Goal: Task Accomplishment & Management: Manage account settings

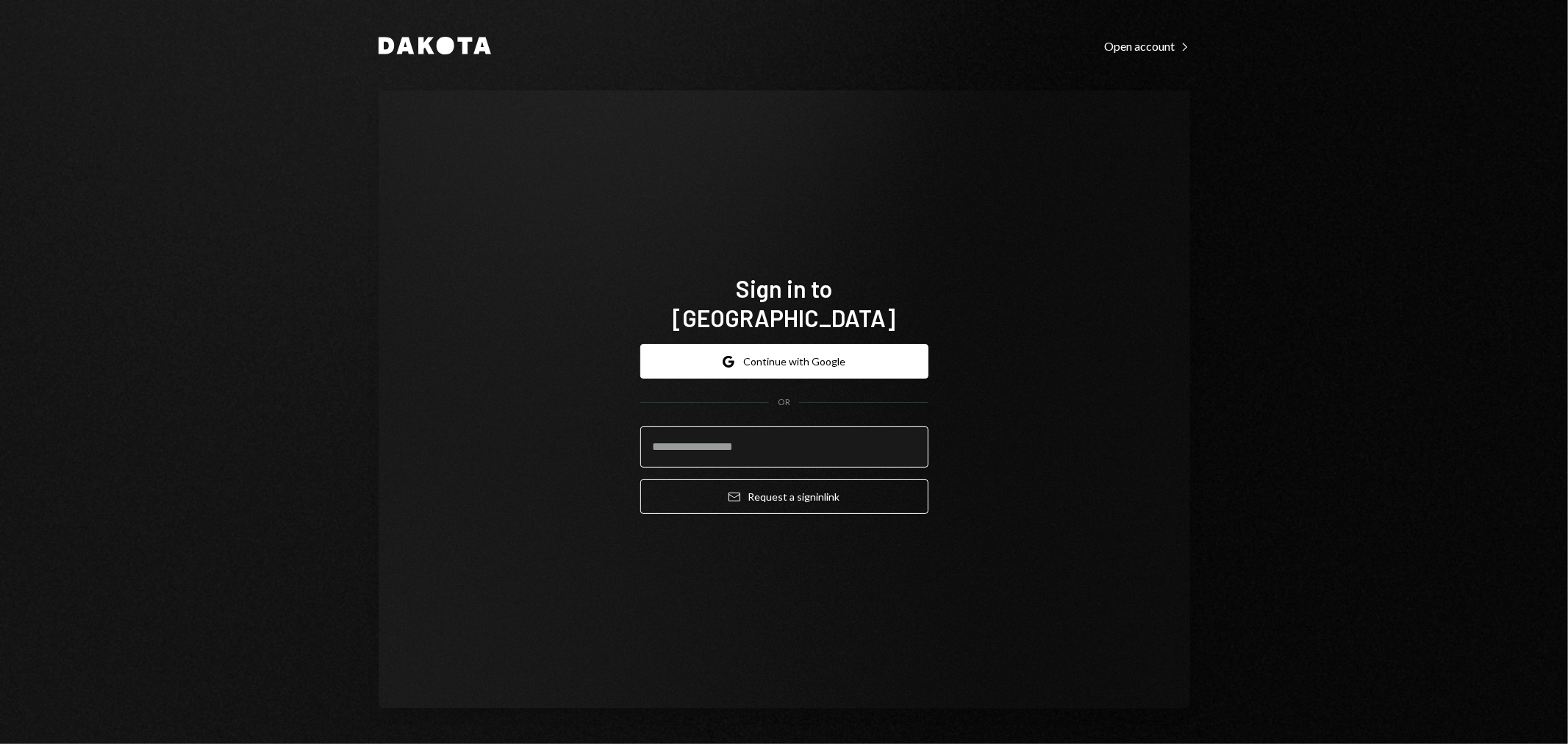
click at [803, 428] on input "email" at bounding box center [784, 447] width 288 height 42
type input "**********"
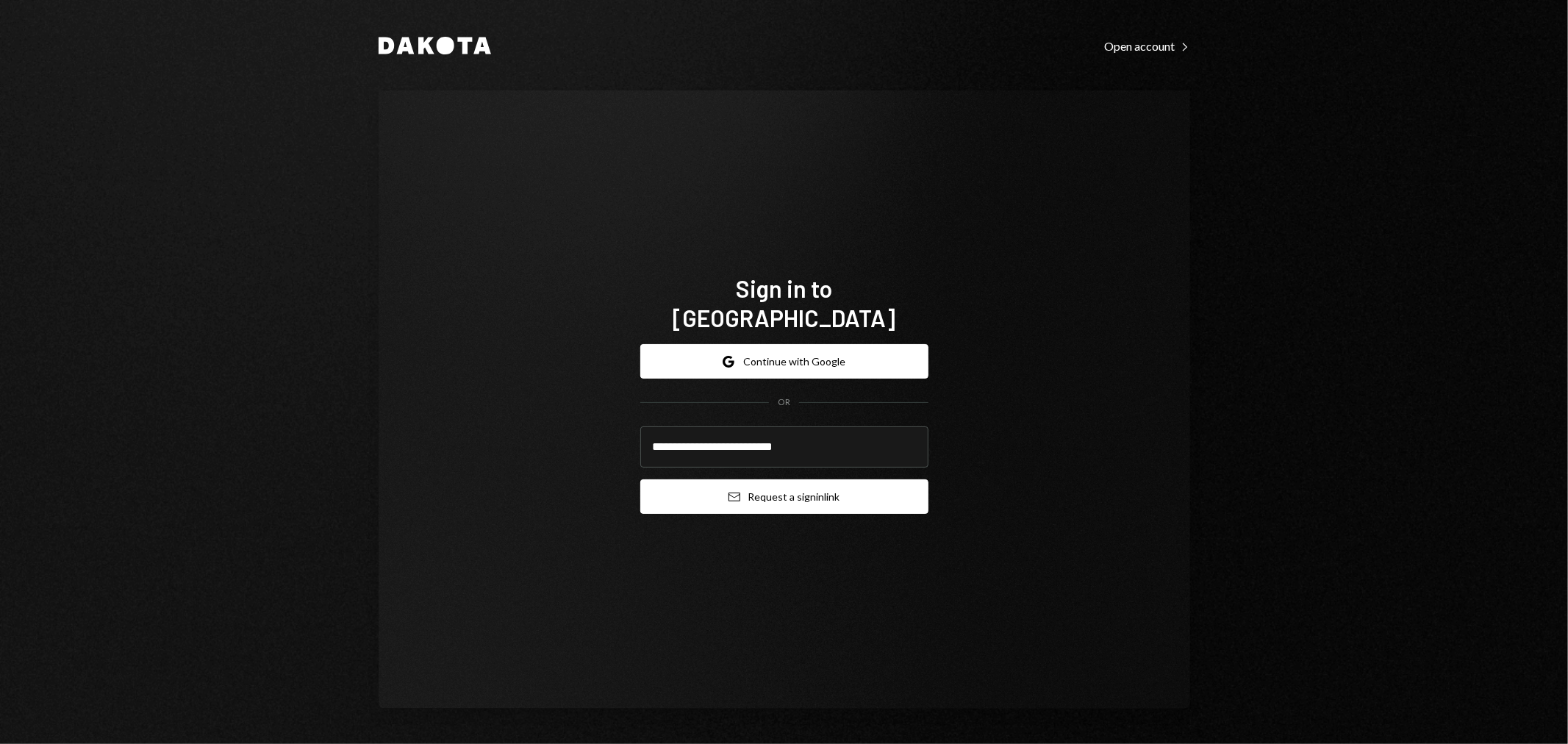
click at [775, 491] on button "Email Request a sign in link" at bounding box center [784, 496] width 288 height 34
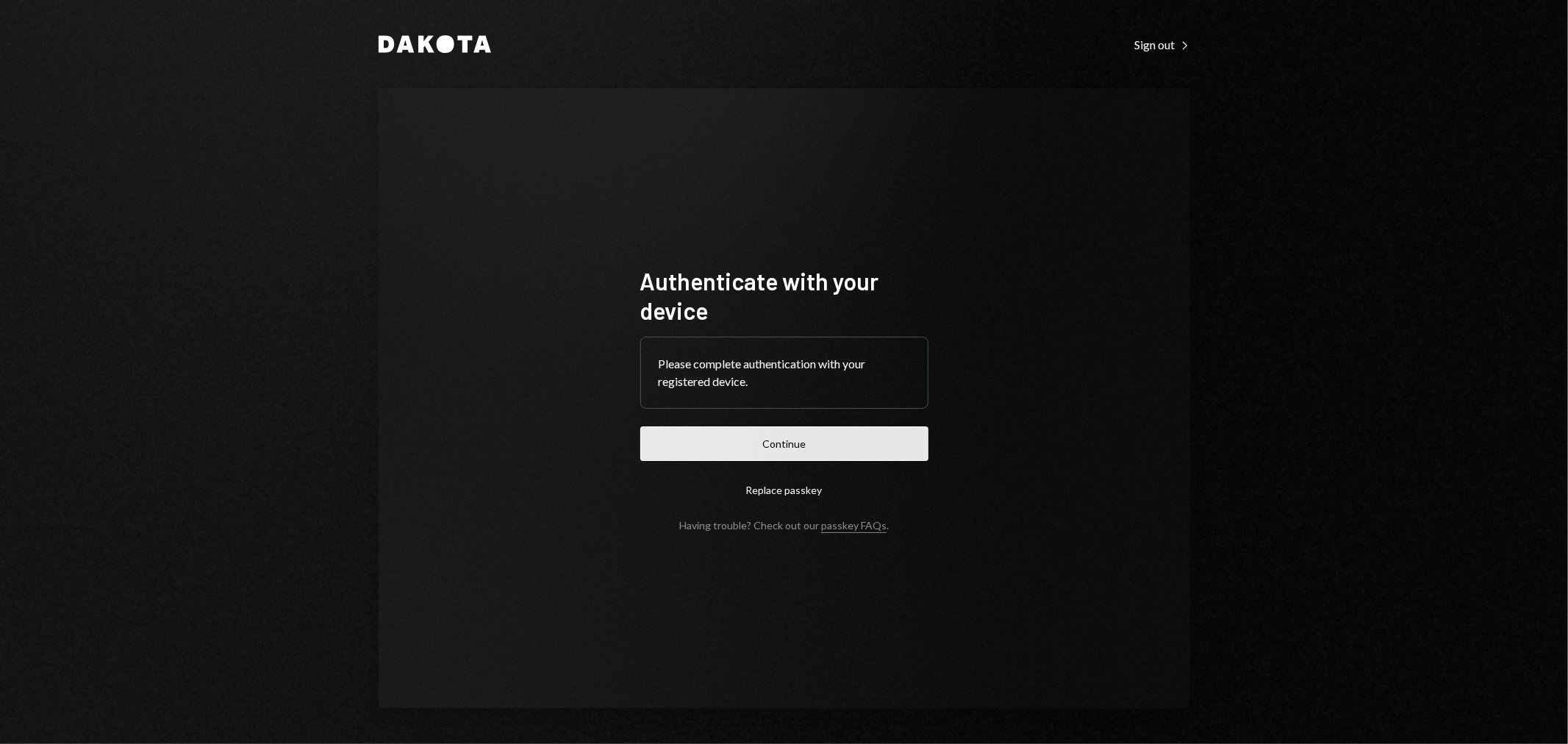
click at [774, 450] on button "Continue" at bounding box center [784, 444] width 288 height 34
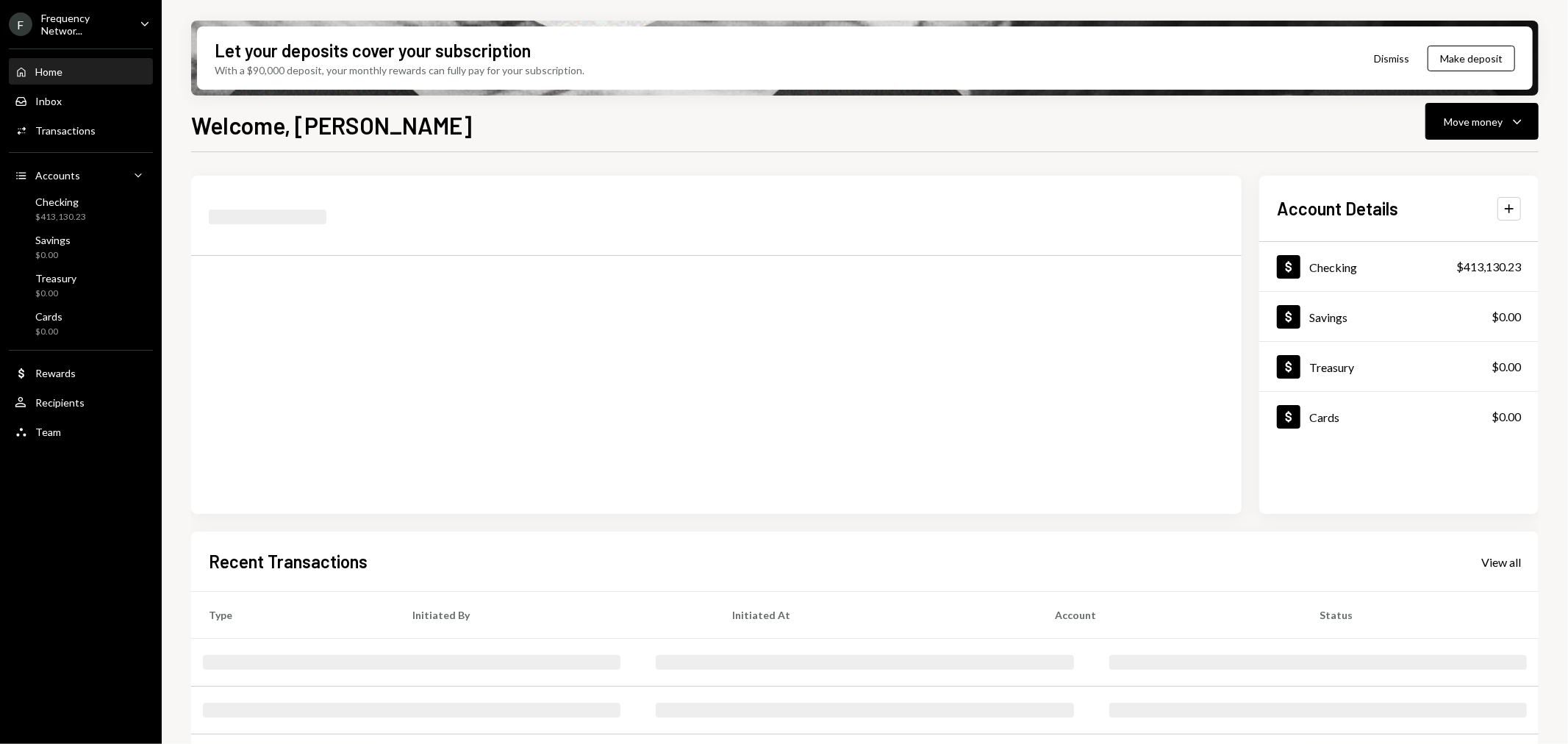
click at [1424, 118] on div "Welcome, [PERSON_NAME] Move money Caret Down" at bounding box center [864, 124] width 1347 height 33
click at [1462, 121] on div "Move money" at bounding box center [1472, 121] width 59 height 15
click at [1413, 172] on div "Withdraw Send" at bounding box center [1460, 165] width 129 height 15
click at [1126, 155] on div "Account Details Plus Dollar Checking $413,130.23 Dollar Savings $0.00 Dollar Tr…" at bounding box center [864, 529] width 1347 height 754
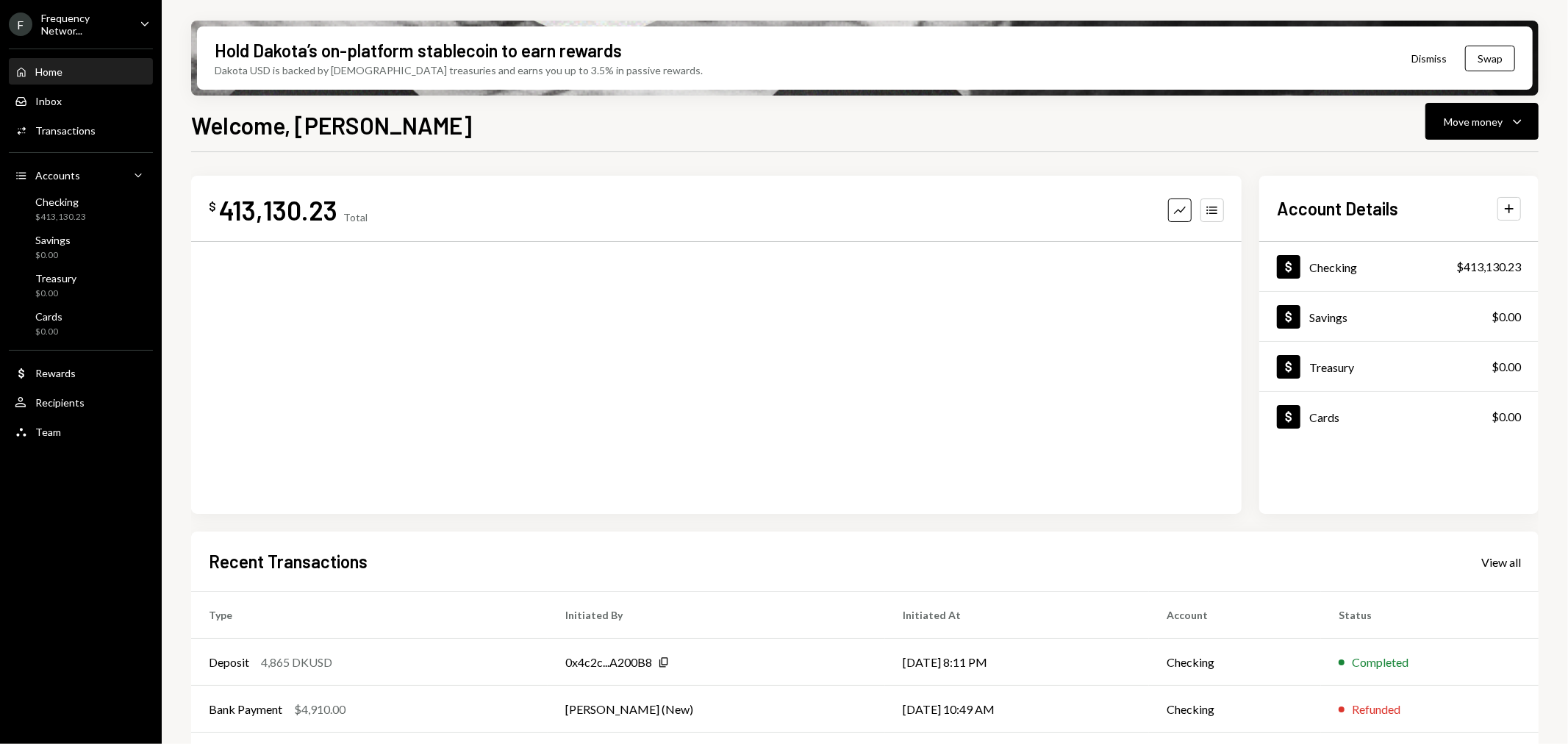
drag, startPoint x: 98, startPoint y: 33, endPoint x: 89, endPoint y: 33, distance: 9.0
click at [90, 33] on ul "F Frequency Networ... Caret Down Home Home Inbox Inbox Activities Transactions …" at bounding box center [80, 223] width 162 height 447
click at [82, 28] on div "Frequency Networ..." at bounding box center [85, 24] width 87 height 25
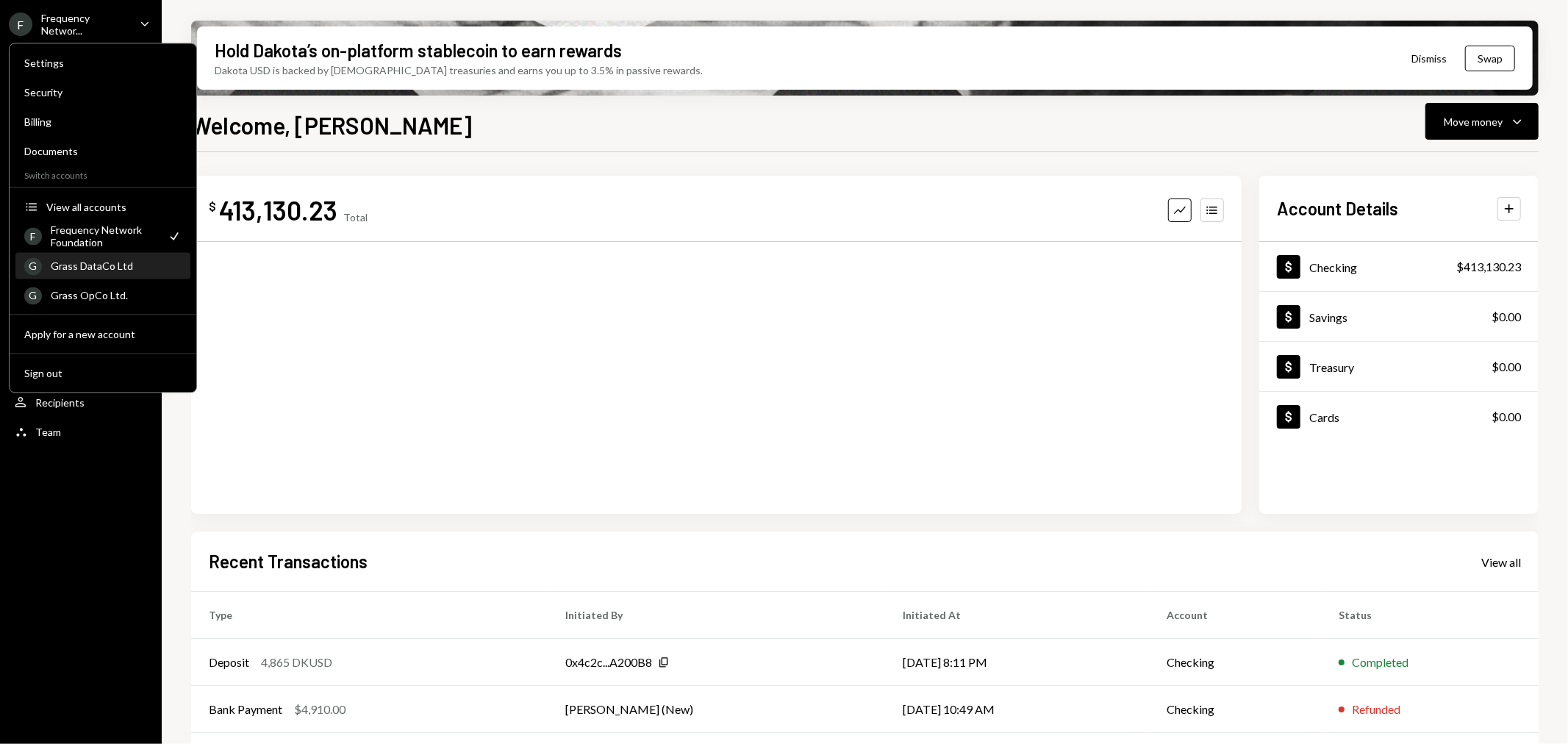
click at [113, 263] on div "Grass DataCo Ltd" at bounding box center [116, 266] width 131 height 13
click at [89, 268] on div "Grass DataCo Ltd" at bounding box center [116, 266] width 131 height 13
click at [65, 270] on div "Grass DataCo Ltd" at bounding box center [116, 266] width 131 height 13
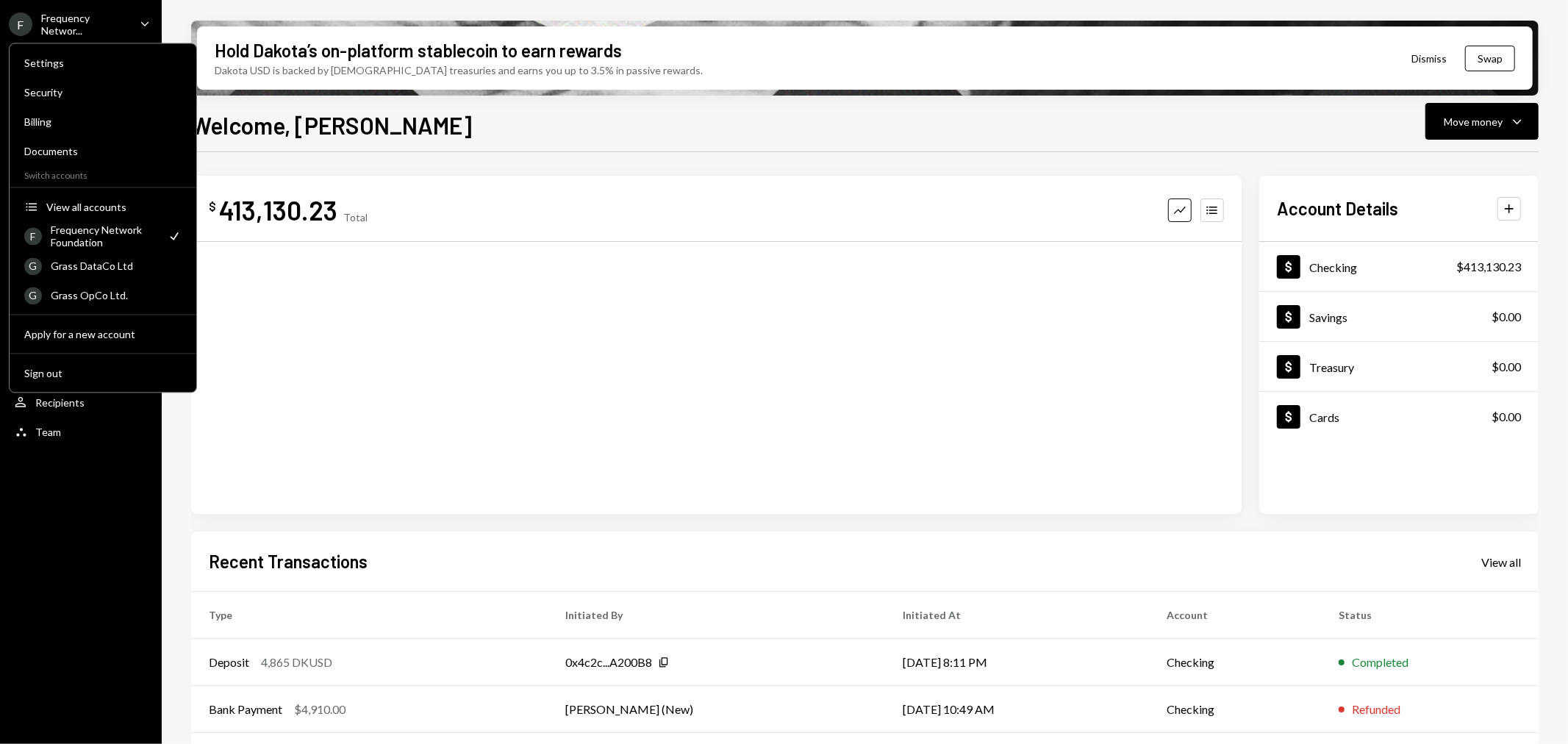
click at [871, 141] on div "Welcome, [PERSON_NAME] Move money Caret Down $ 413,130.23 Total Graph Accounts …" at bounding box center [864, 469] width 1347 height 723
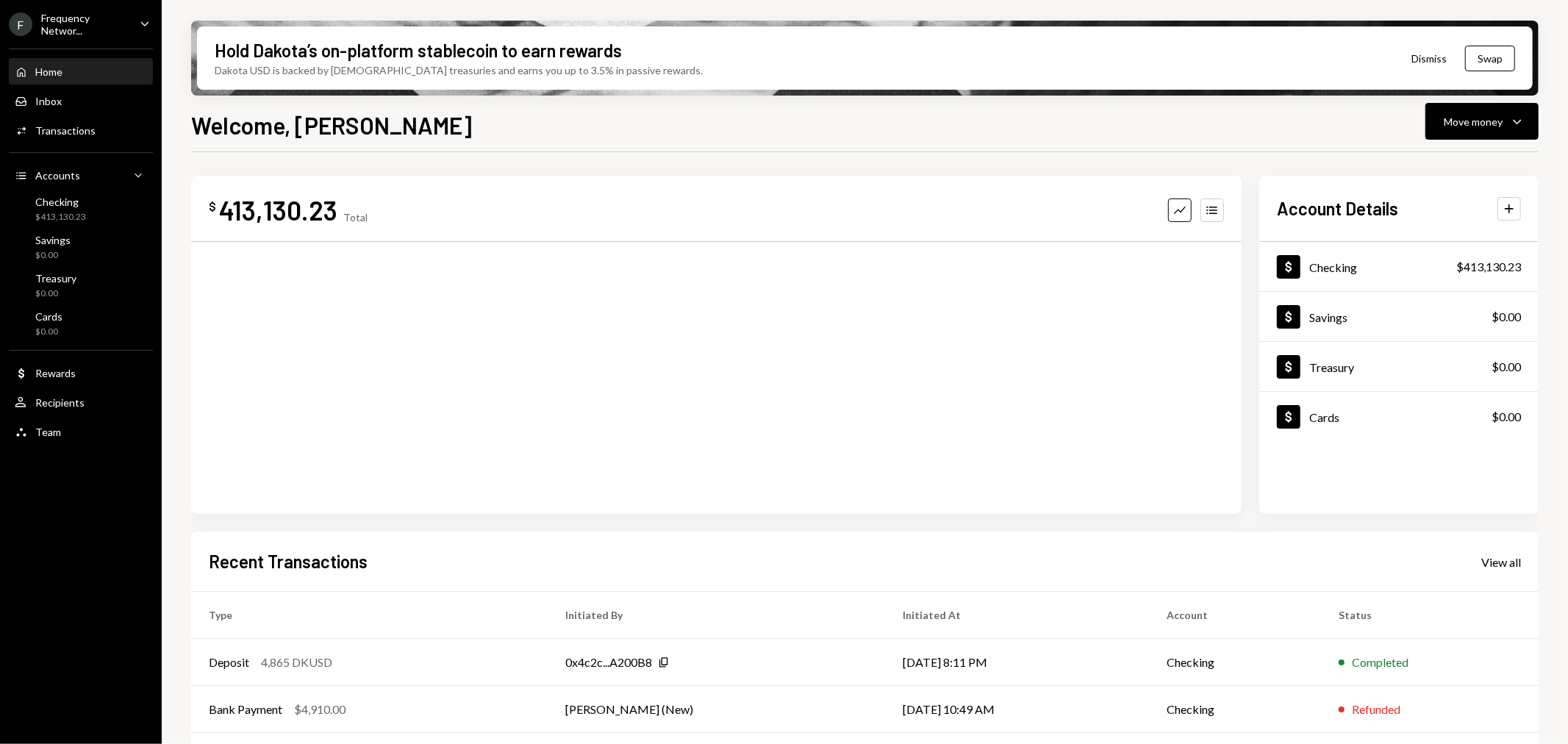
click at [47, 25] on div "Frequency Networ..." at bounding box center [85, 24] width 87 height 25
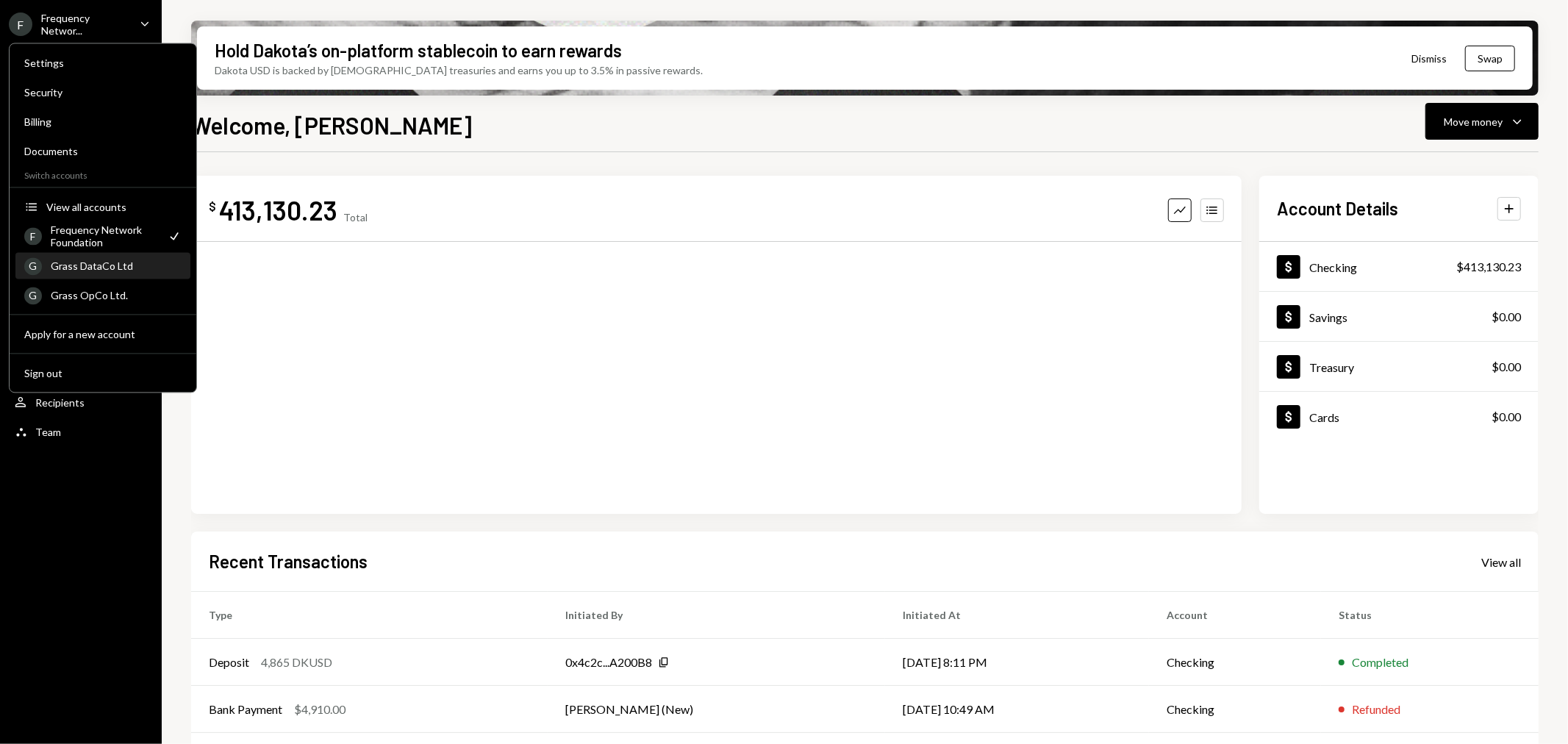
click at [89, 260] on div "Grass DataCo Ltd" at bounding box center [116, 266] width 131 height 13
click at [108, 289] on div "Grass OpCo Ltd." at bounding box center [116, 296] width 131 height 13
click at [80, 195] on button "Accounts View all accounts" at bounding box center [103, 207] width 175 height 26
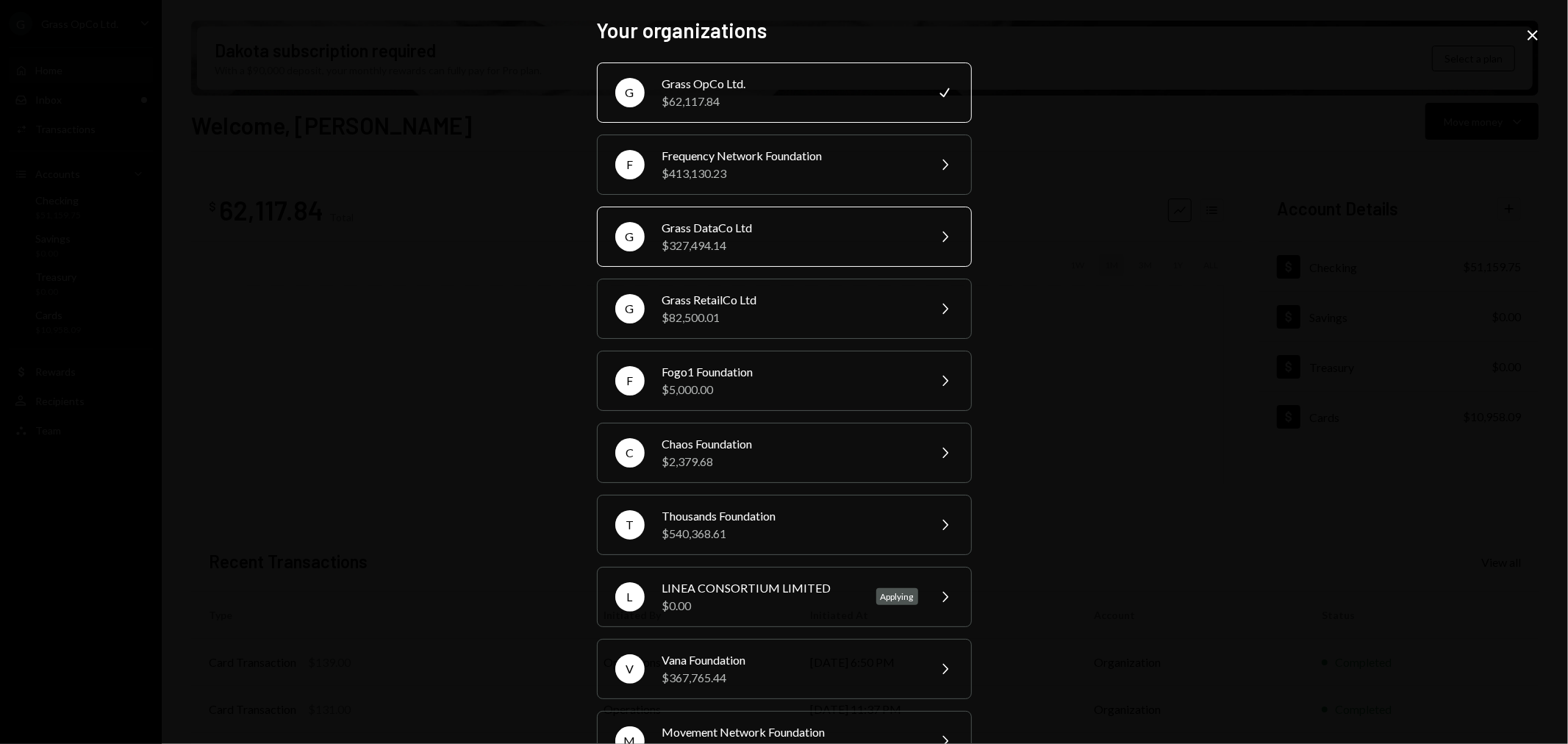
click at [729, 241] on div "$327,494.14" at bounding box center [790, 246] width 256 height 18
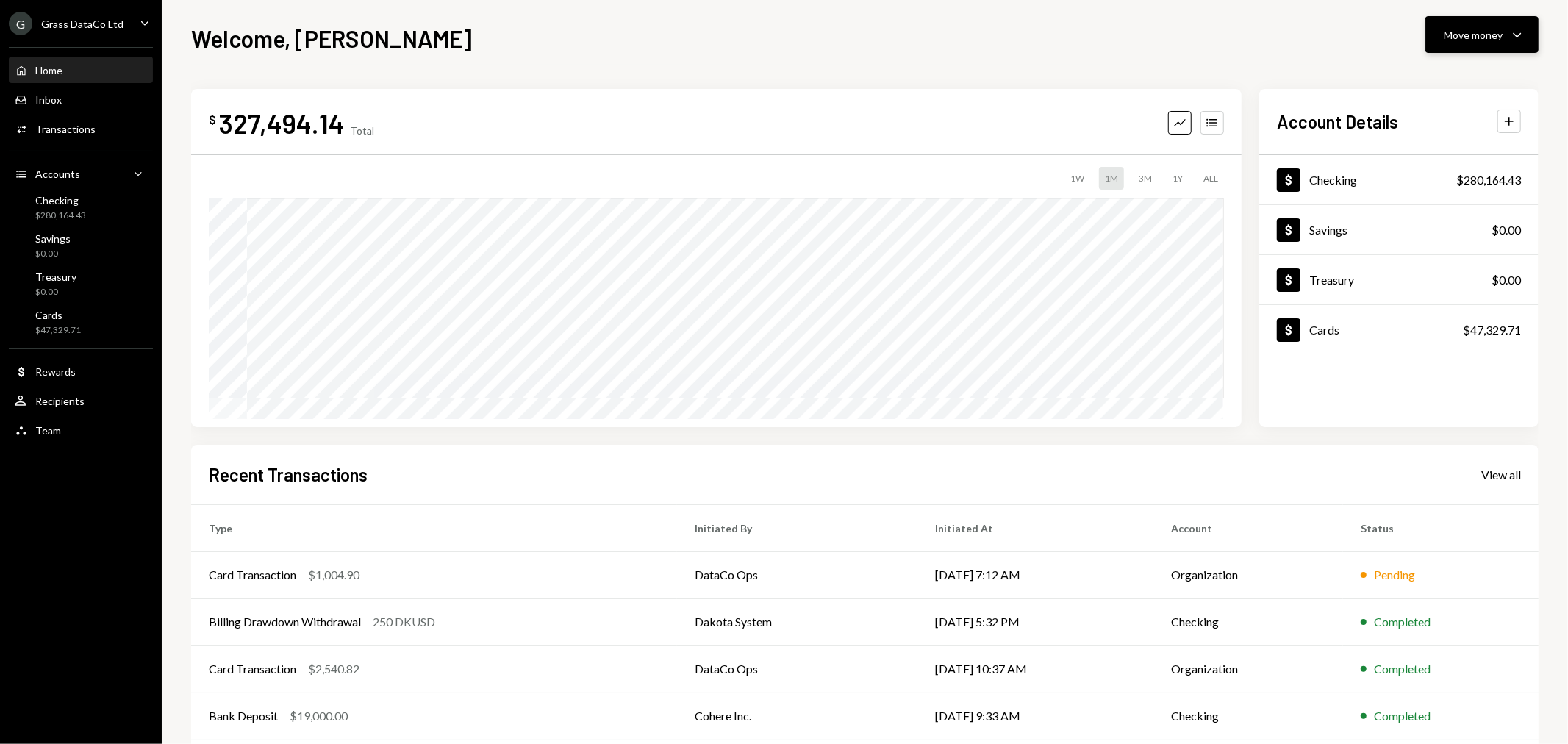
click at [1516, 26] on icon "Caret Down" at bounding box center [1517, 34] width 18 height 18
click at [1399, 75] on icon "Withdraw" at bounding box center [1402, 79] width 14 height 14
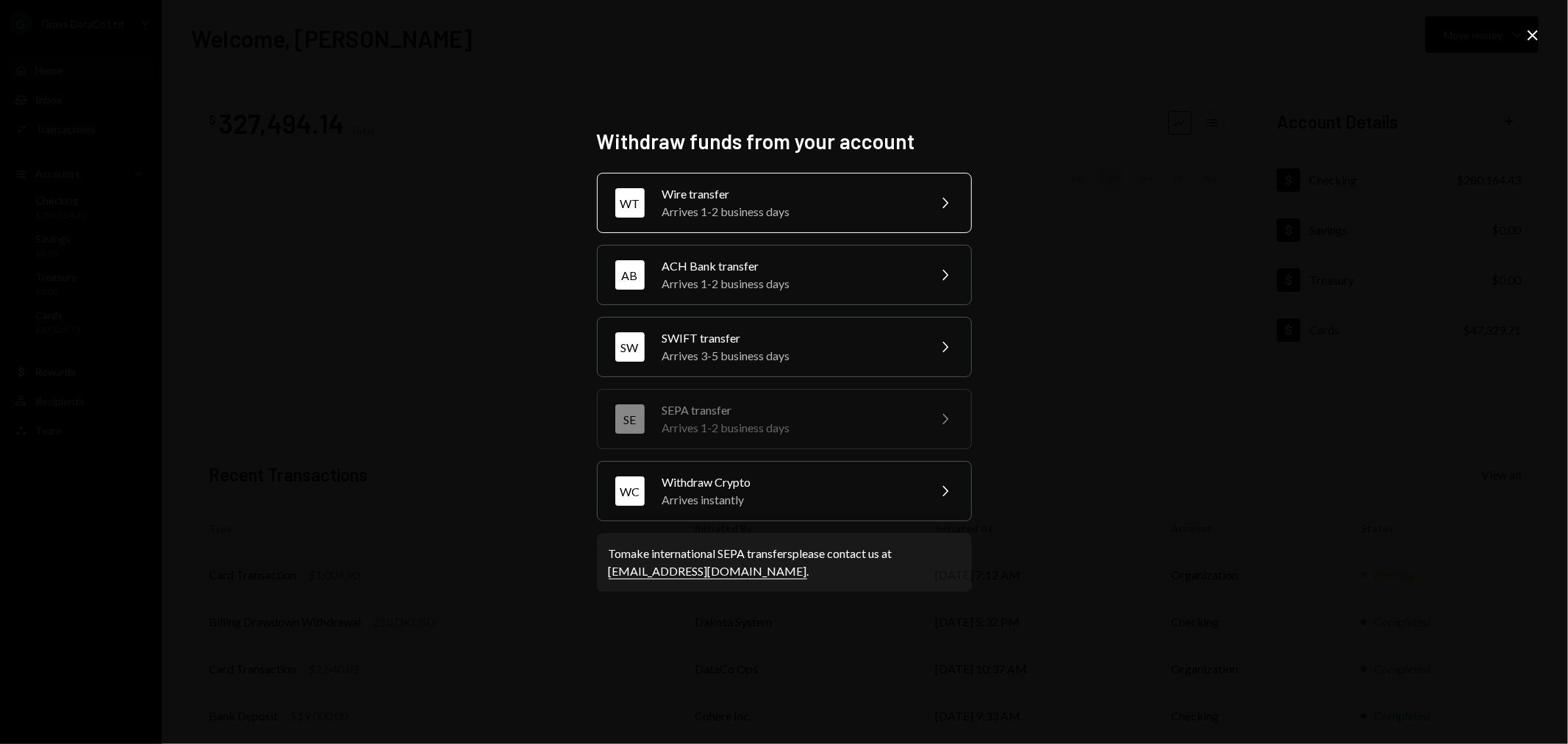
click at [737, 197] on div "Wire transfer" at bounding box center [790, 194] width 256 height 18
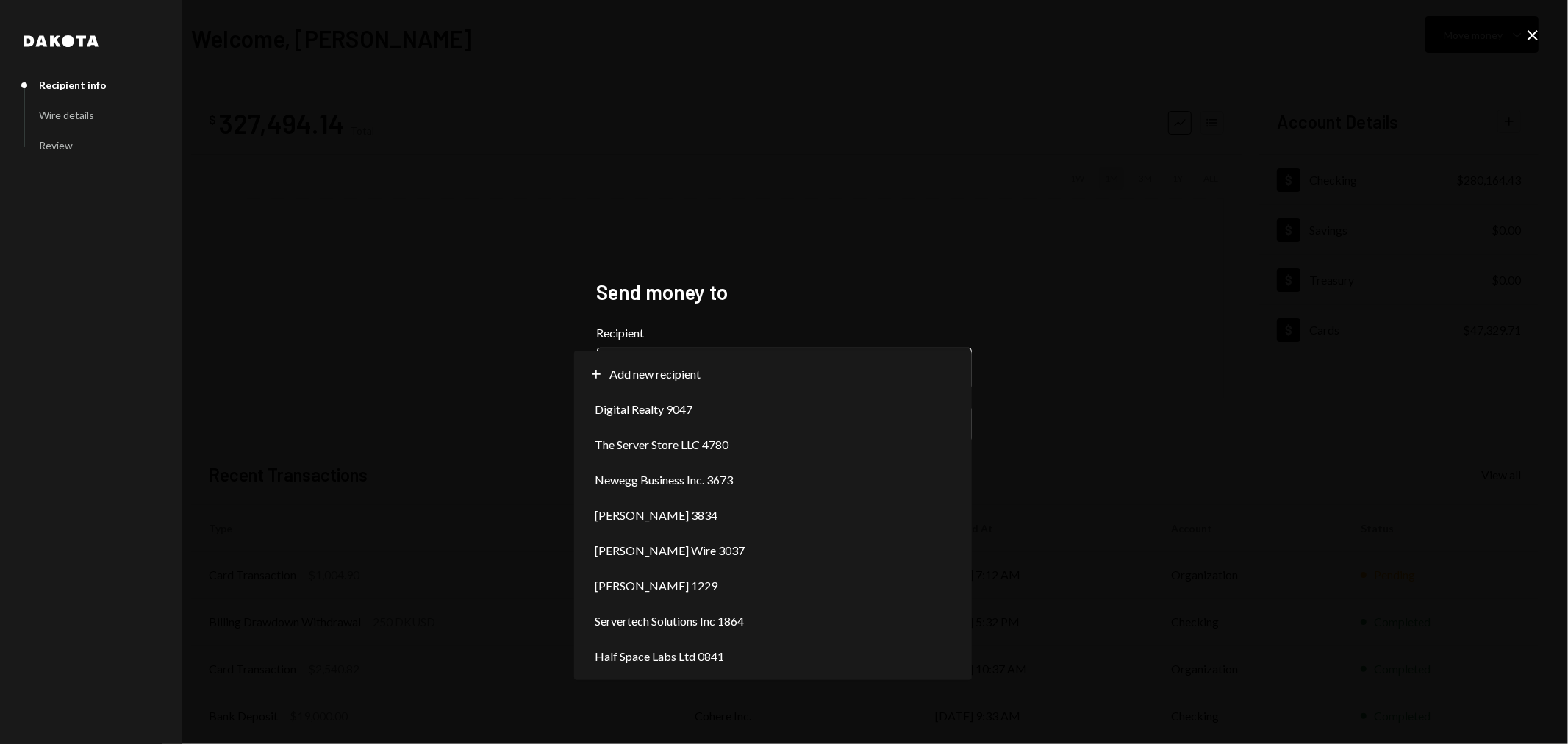
click at [703, 368] on body "**********" at bounding box center [784, 372] width 1568 height 744
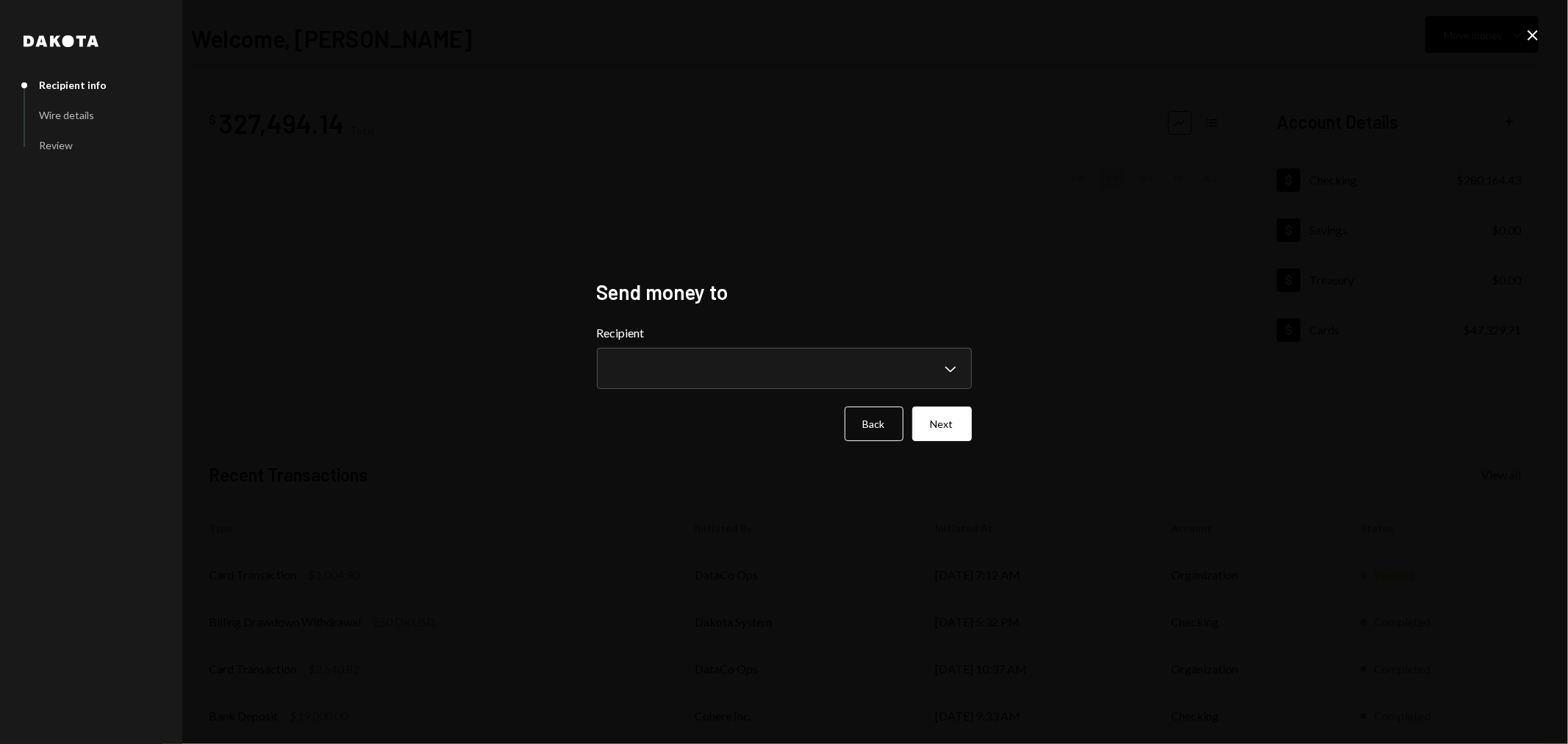
click at [1546, 41] on div "**********" at bounding box center [784, 372] width 1568 height 744
click at [1532, 35] on icon at bounding box center [1532, 34] width 10 height 10
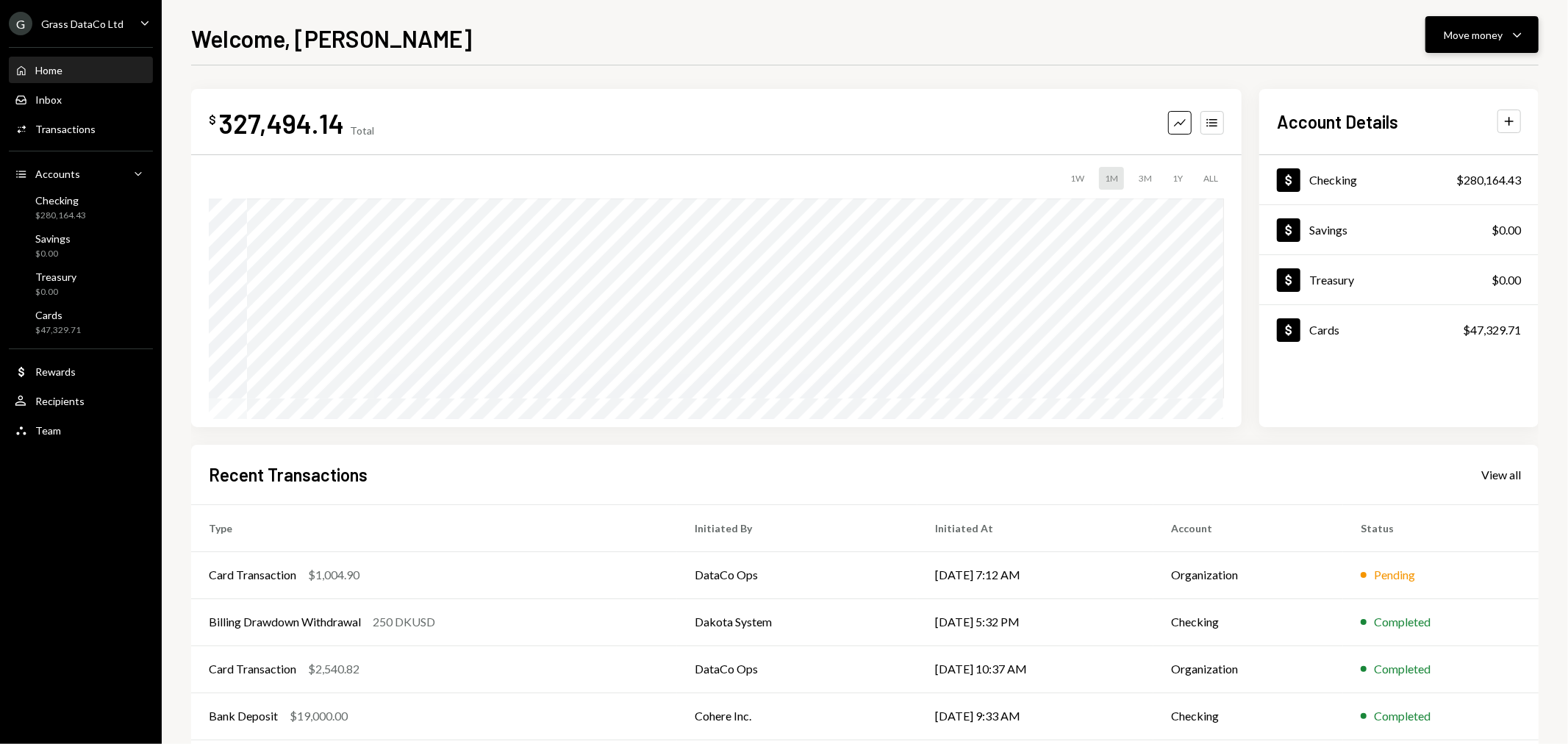
click at [1471, 27] on div "Move money" at bounding box center [1472, 34] width 59 height 15
click at [1412, 79] on div "Withdraw Send" at bounding box center [1460, 79] width 129 height 15
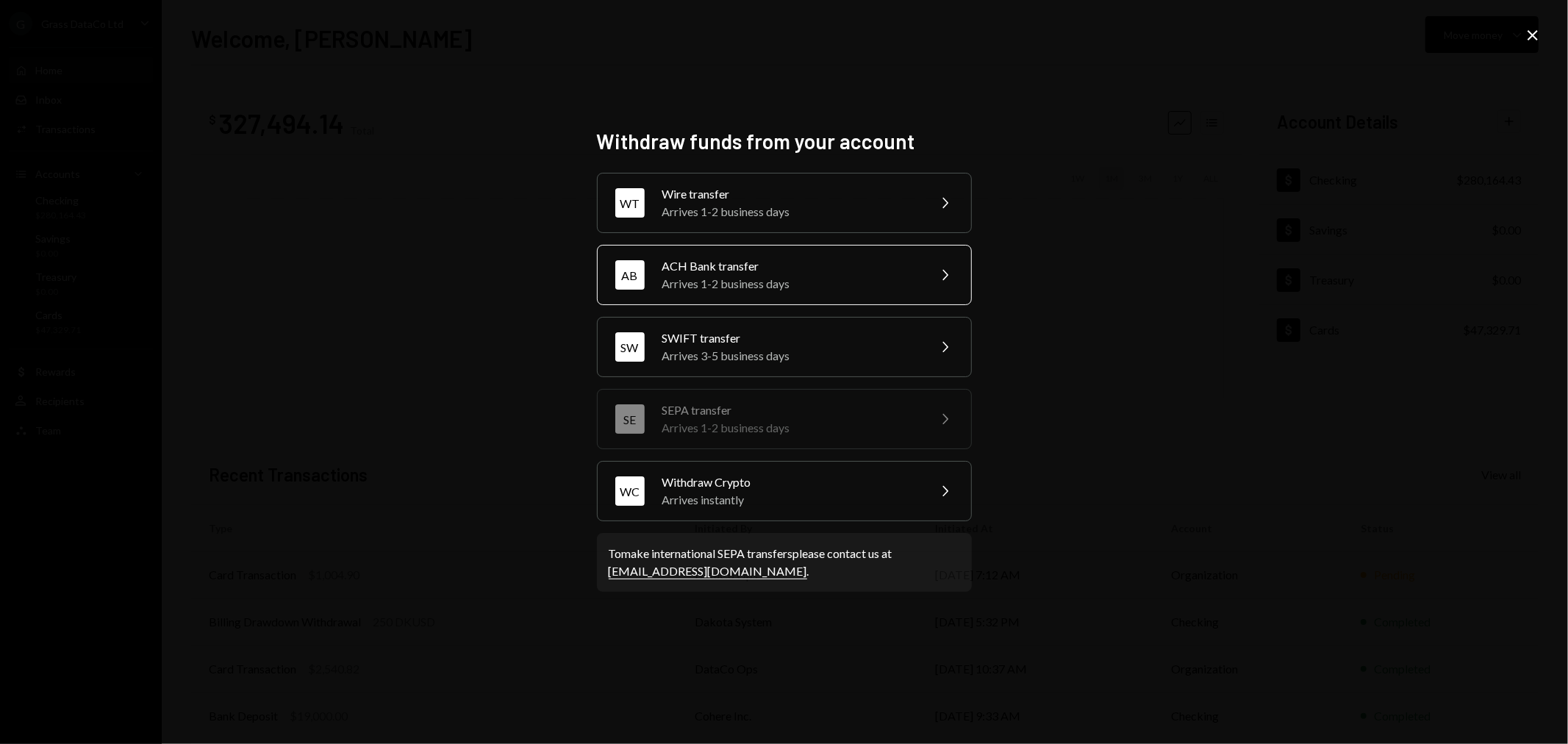
click at [725, 297] on div "AB ACH Bank transfer Arrives 1-2 business days Chevron Right" at bounding box center [784, 275] width 375 height 61
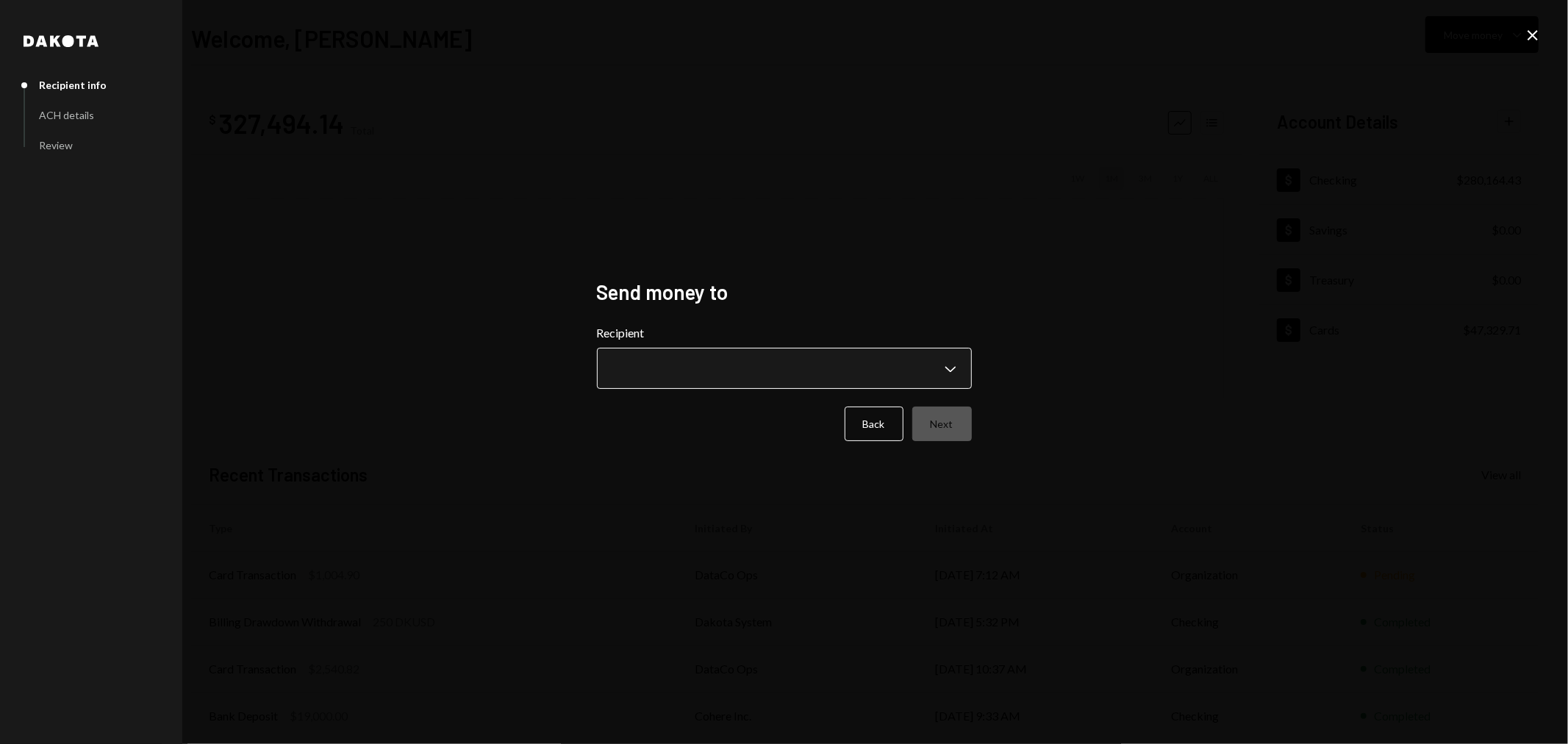
click at [713, 362] on body "**********" at bounding box center [784, 372] width 1568 height 744
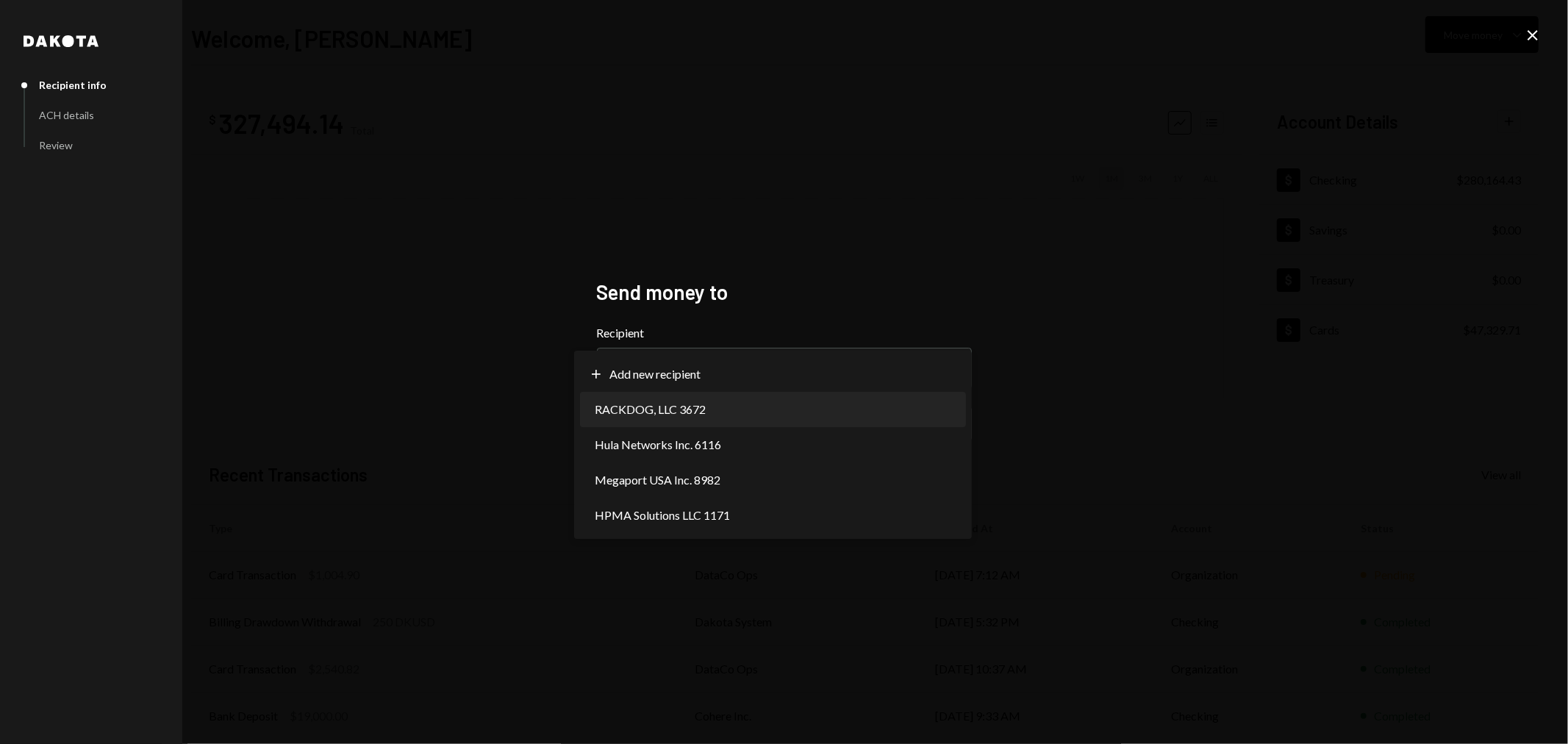
select select "**********"
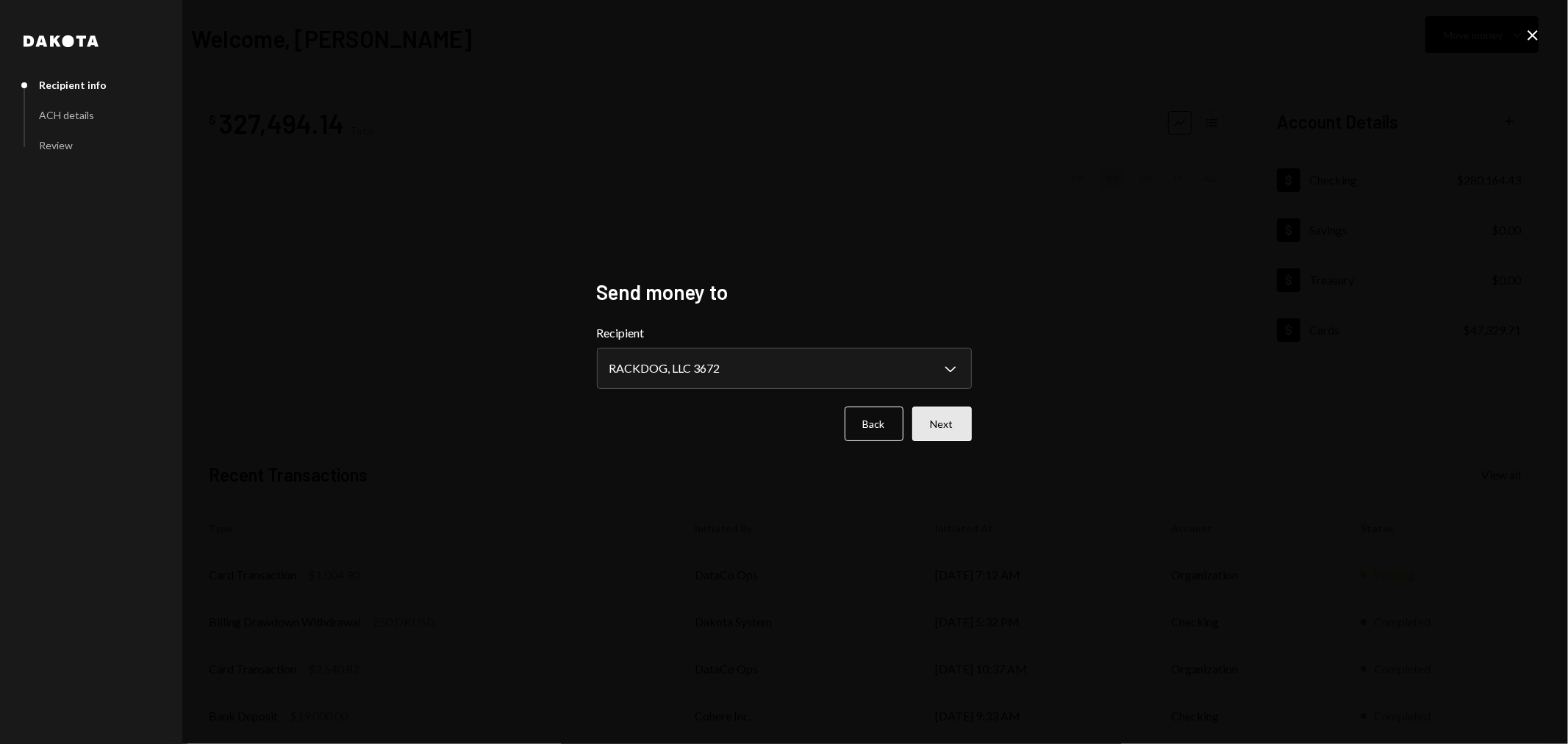
click at [930, 424] on button "Next" at bounding box center [942, 424] width 60 height 34
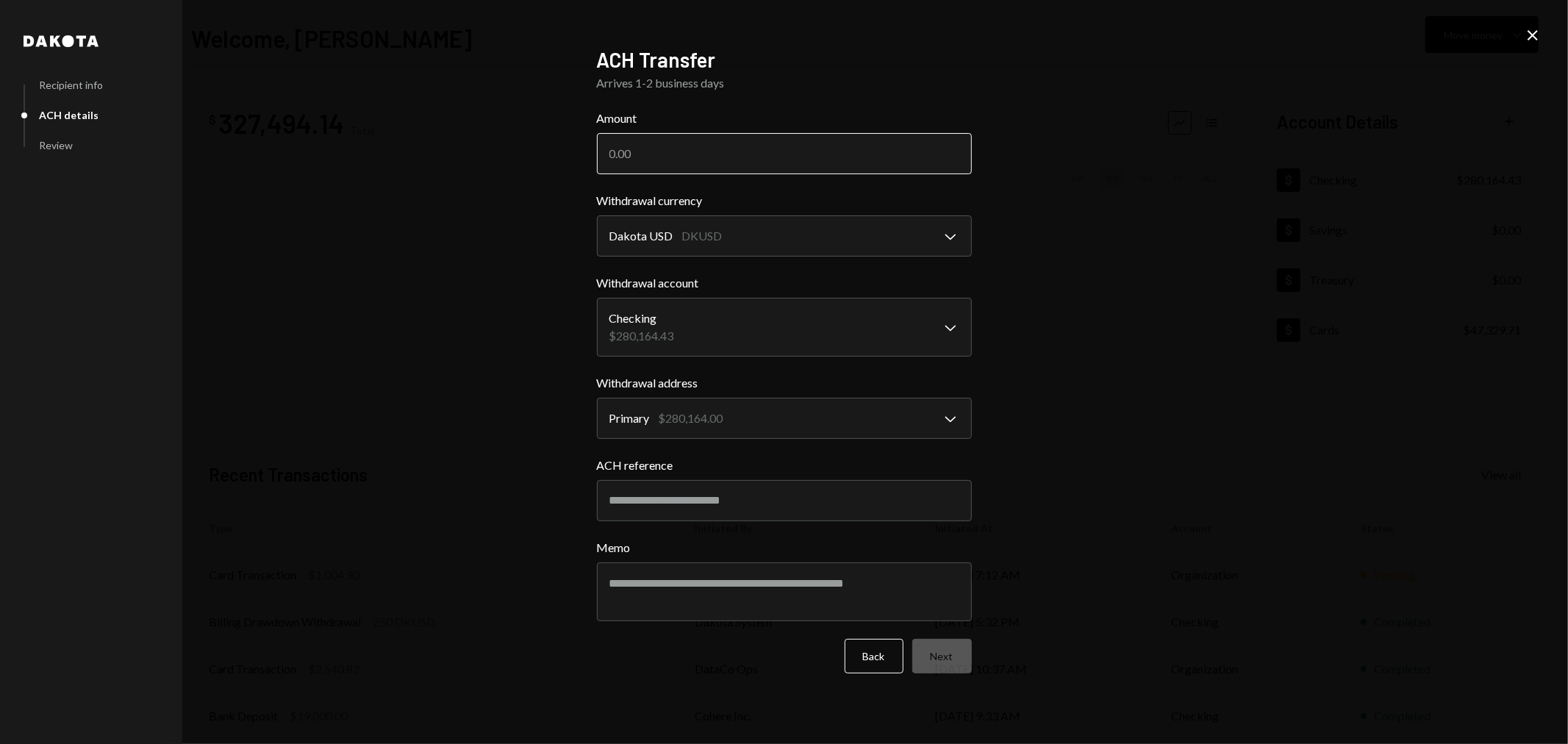
click at [667, 152] on input "Amount" at bounding box center [784, 154] width 375 height 42
type input "405"
click at [692, 489] on input "ACH reference" at bounding box center [784, 501] width 375 height 42
type input "******"
click at [823, 583] on textarea "Memo" at bounding box center [784, 591] width 375 height 59
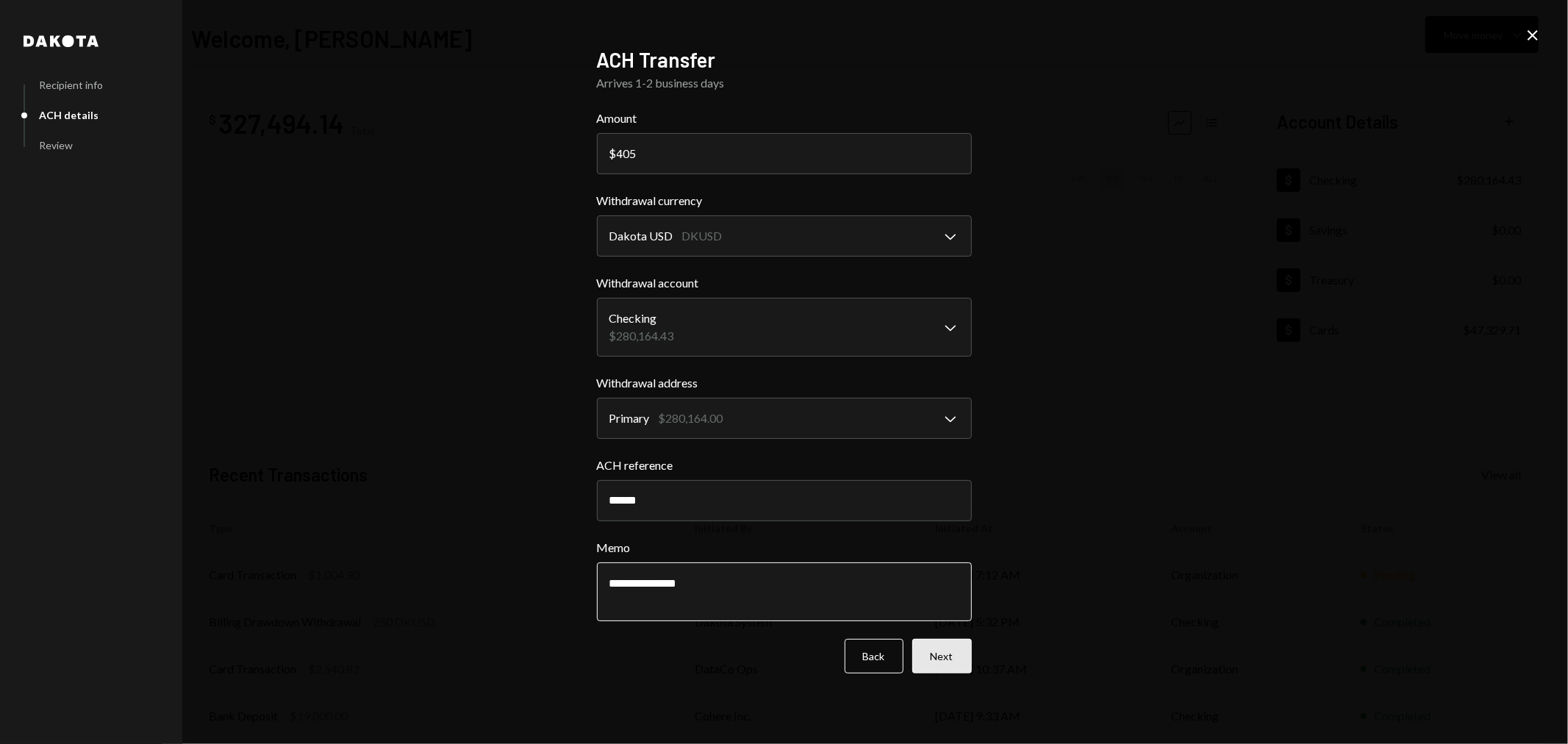
type textarea "**********"
click at [969, 648] on button "Next" at bounding box center [942, 656] width 60 height 34
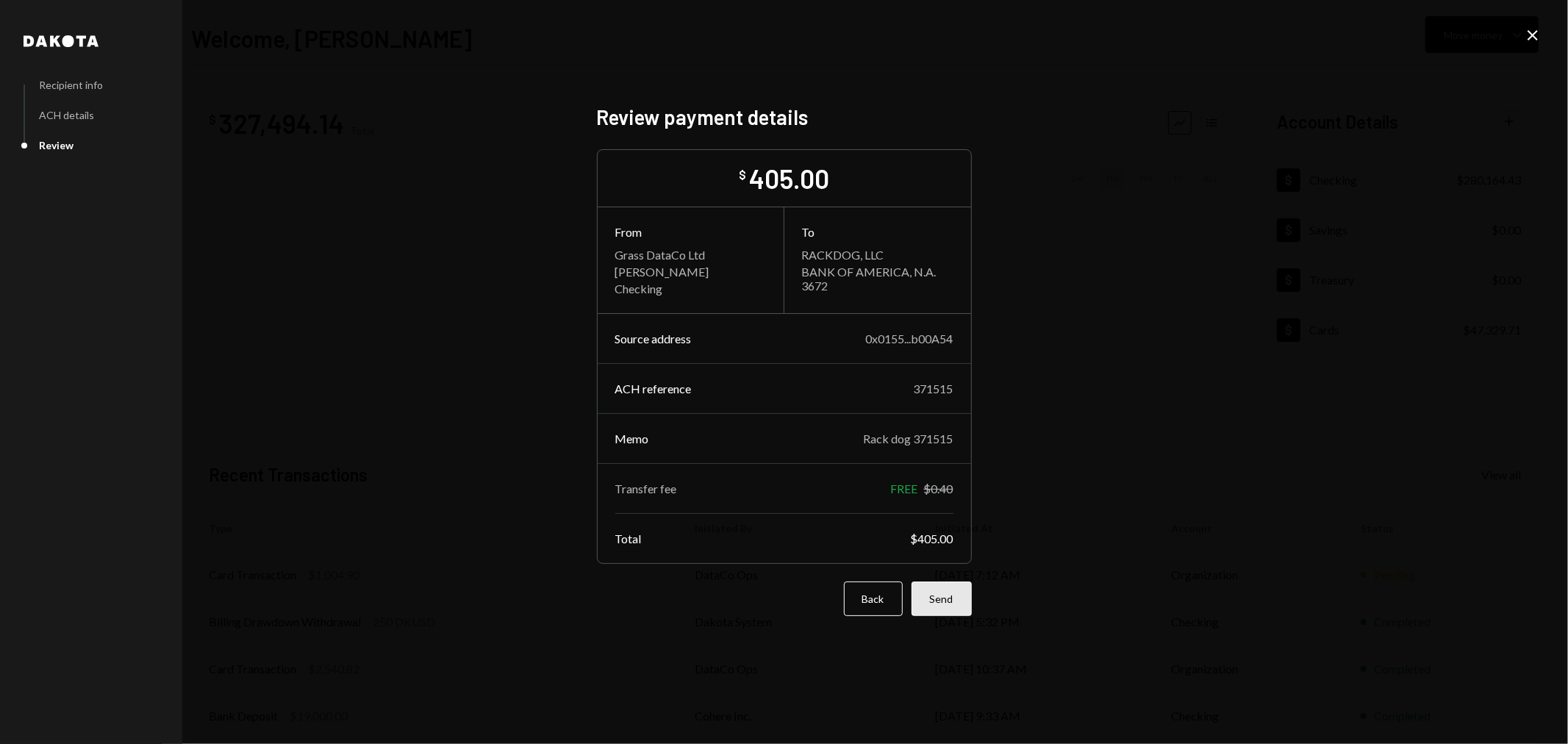
click at [941, 603] on button "Send" at bounding box center [941, 598] width 61 height 34
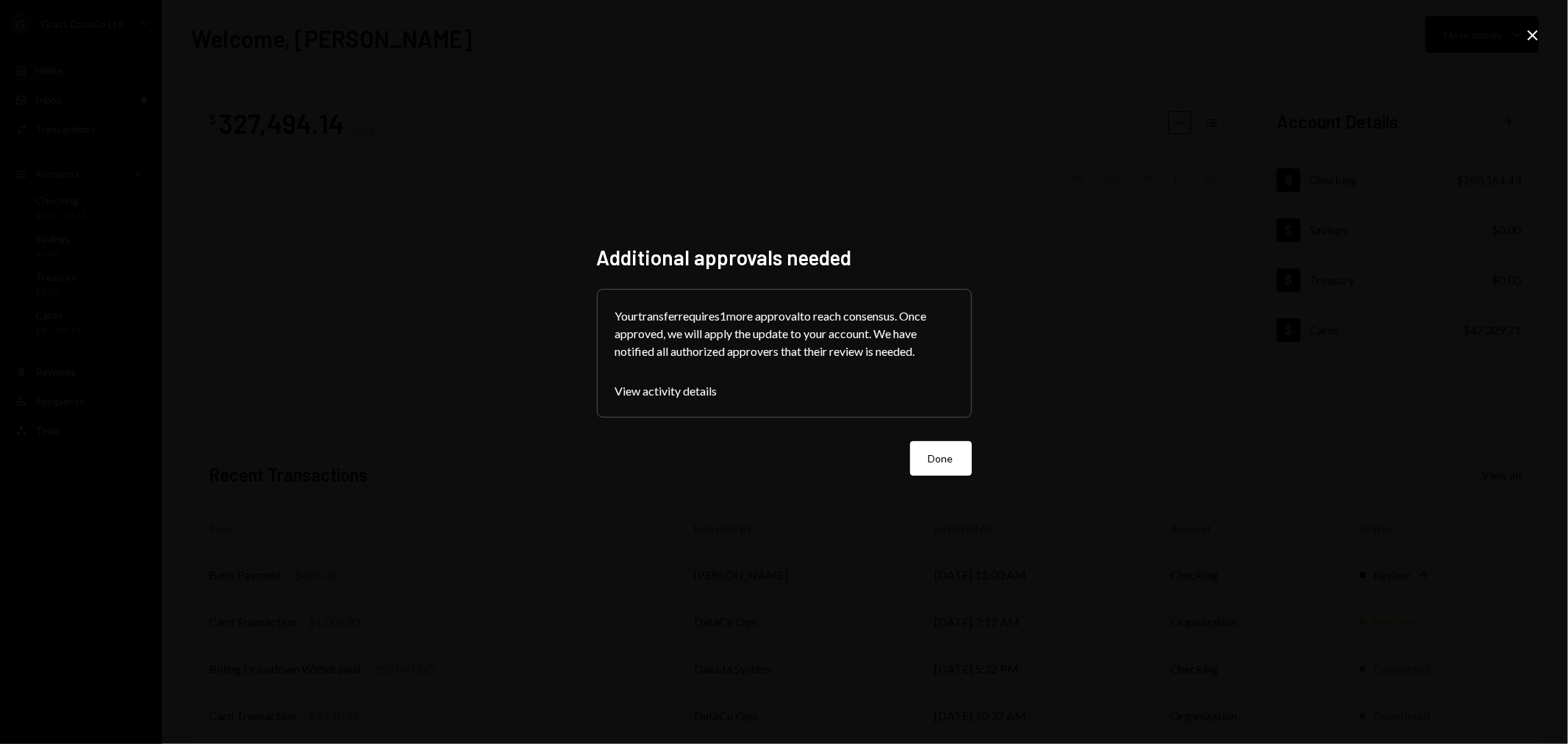
click at [898, 452] on div "Done" at bounding box center [784, 458] width 375 height 34
click at [941, 456] on button "Done" at bounding box center [941, 458] width 61 height 34
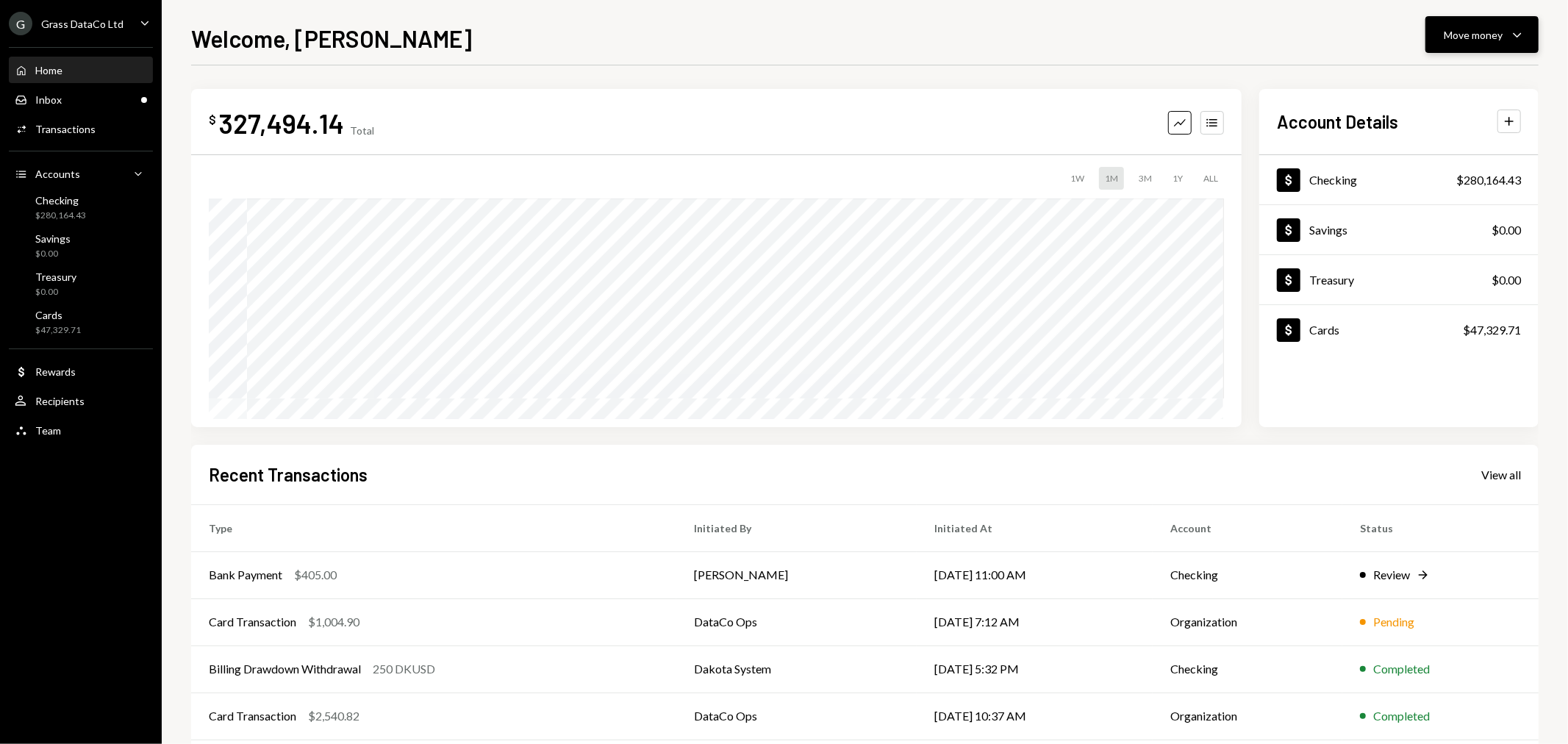
click at [1447, 41] on div "Move money" at bounding box center [1472, 34] width 59 height 15
click at [1441, 80] on div "Send" at bounding box center [1470, 79] width 108 height 15
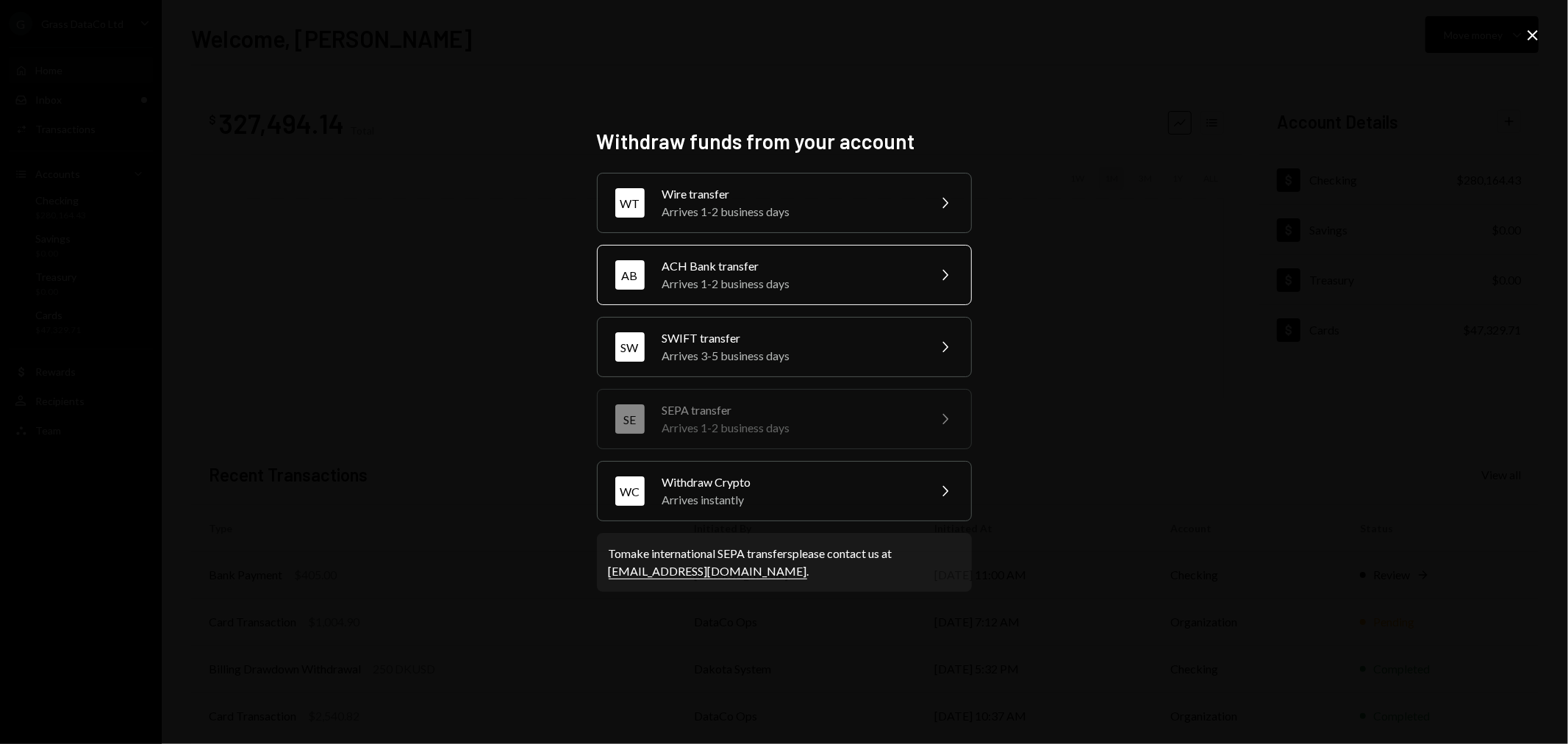
click at [762, 280] on div "Arrives 1-2 business days" at bounding box center [790, 284] width 256 height 18
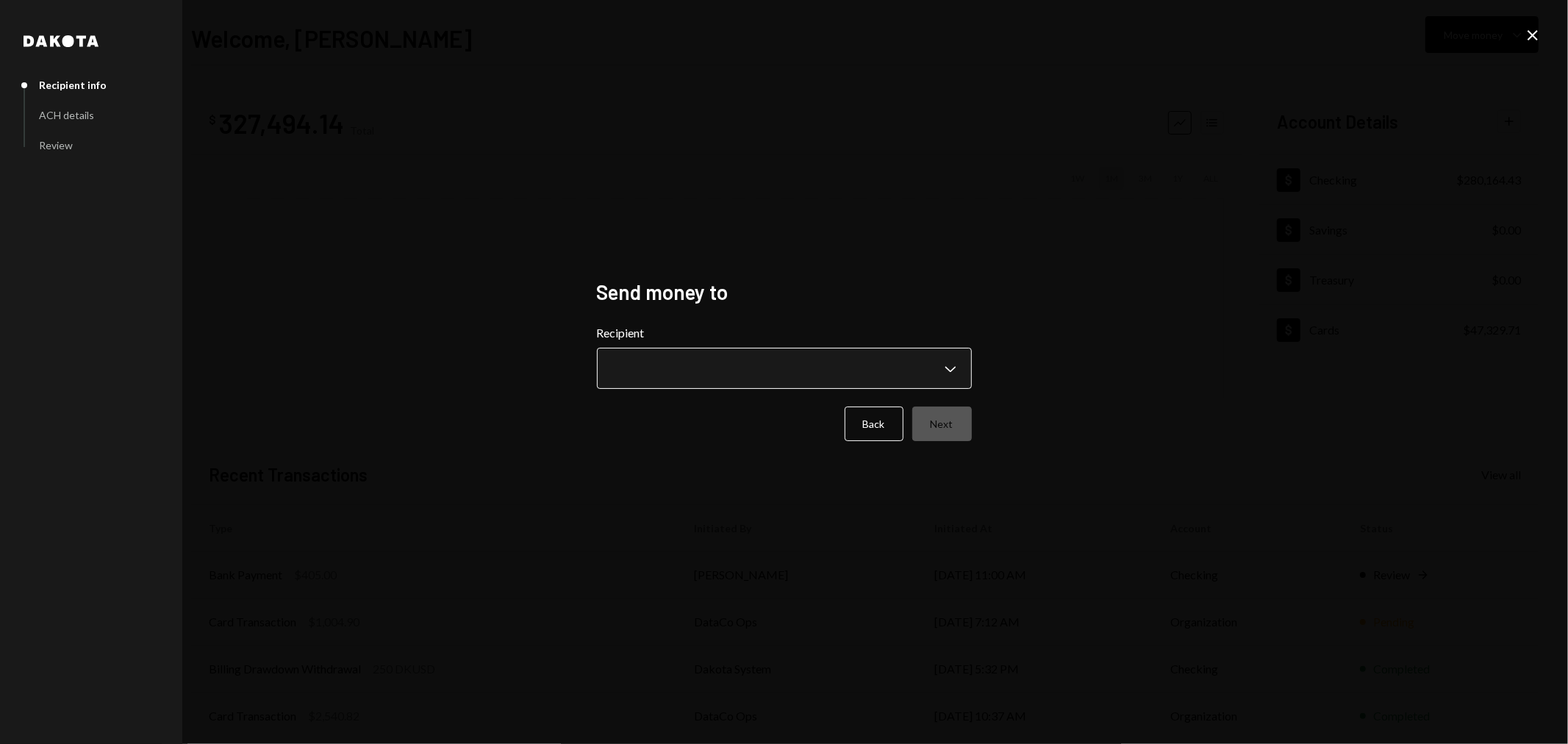
click at [761, 376] on body "**********" at bounding box center [784, 372] width 1568 height 744
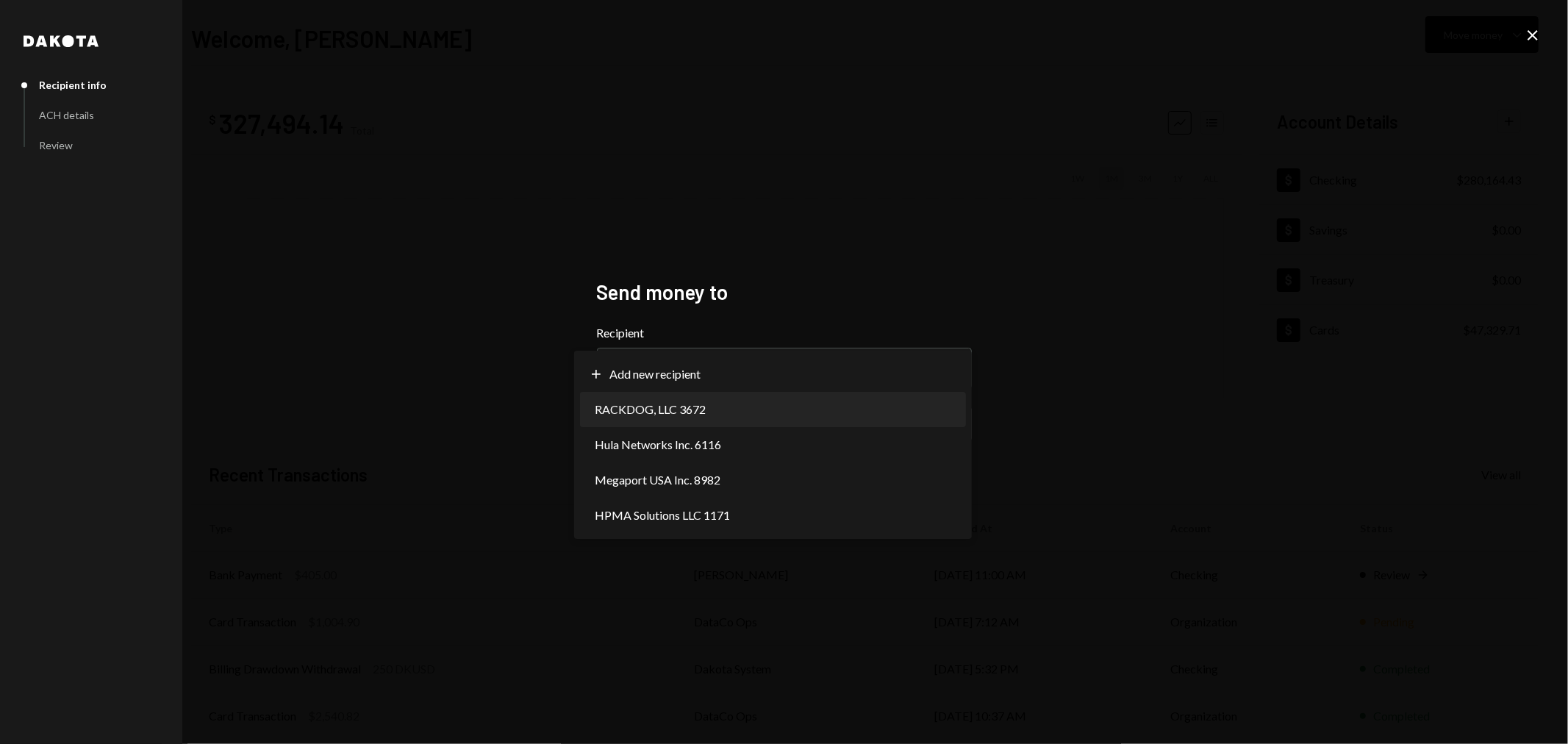
select select "**********"
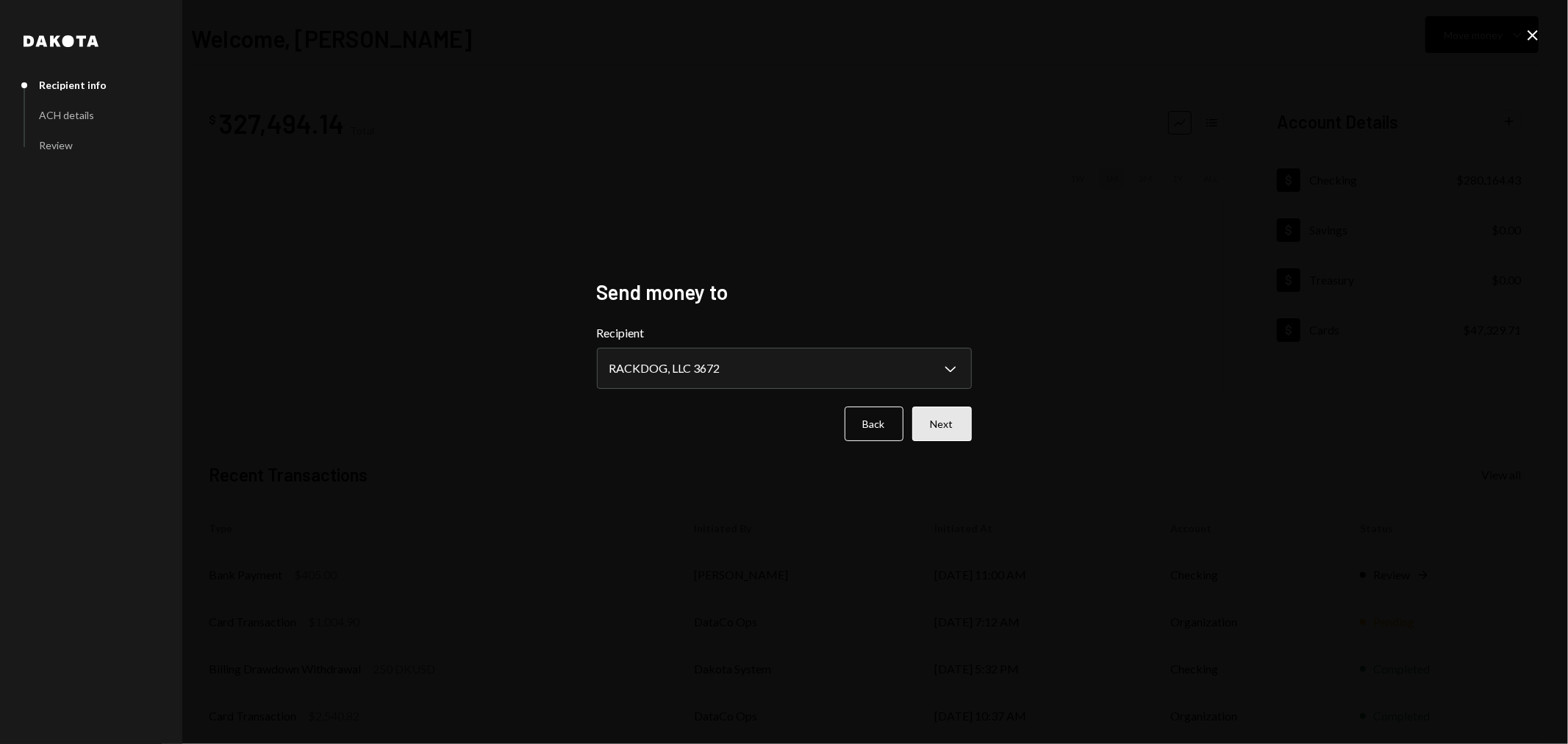
click at [968, 424] on button "Next" at bounding box center [942, 424] width 60 height 34
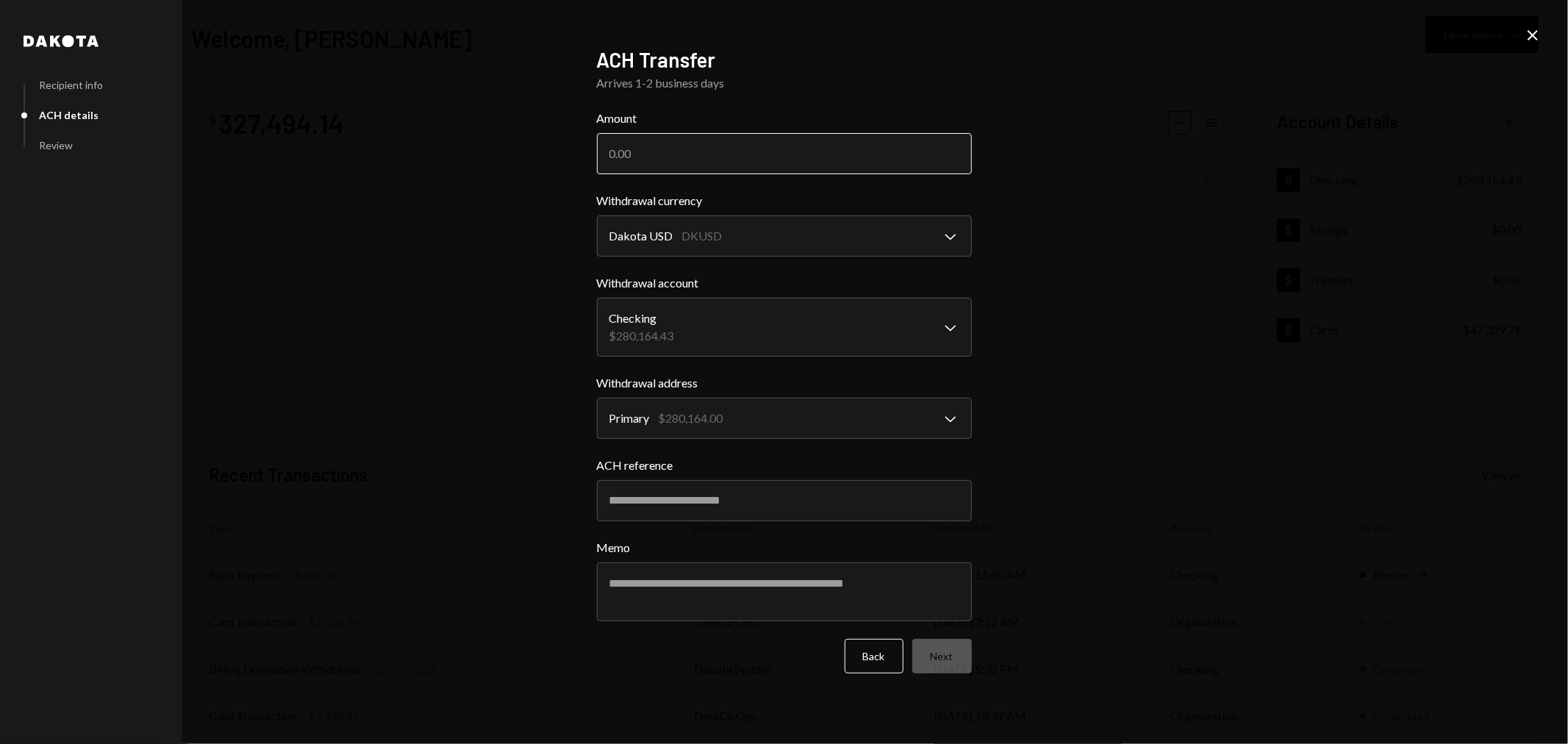
click at [671, 155] on input "Amount" at bounding box center [784, 154] width 375 height 42
type input "7000"
click at [877, 655] on button "Back" at bounding box center [873, 656] width 59 height 34
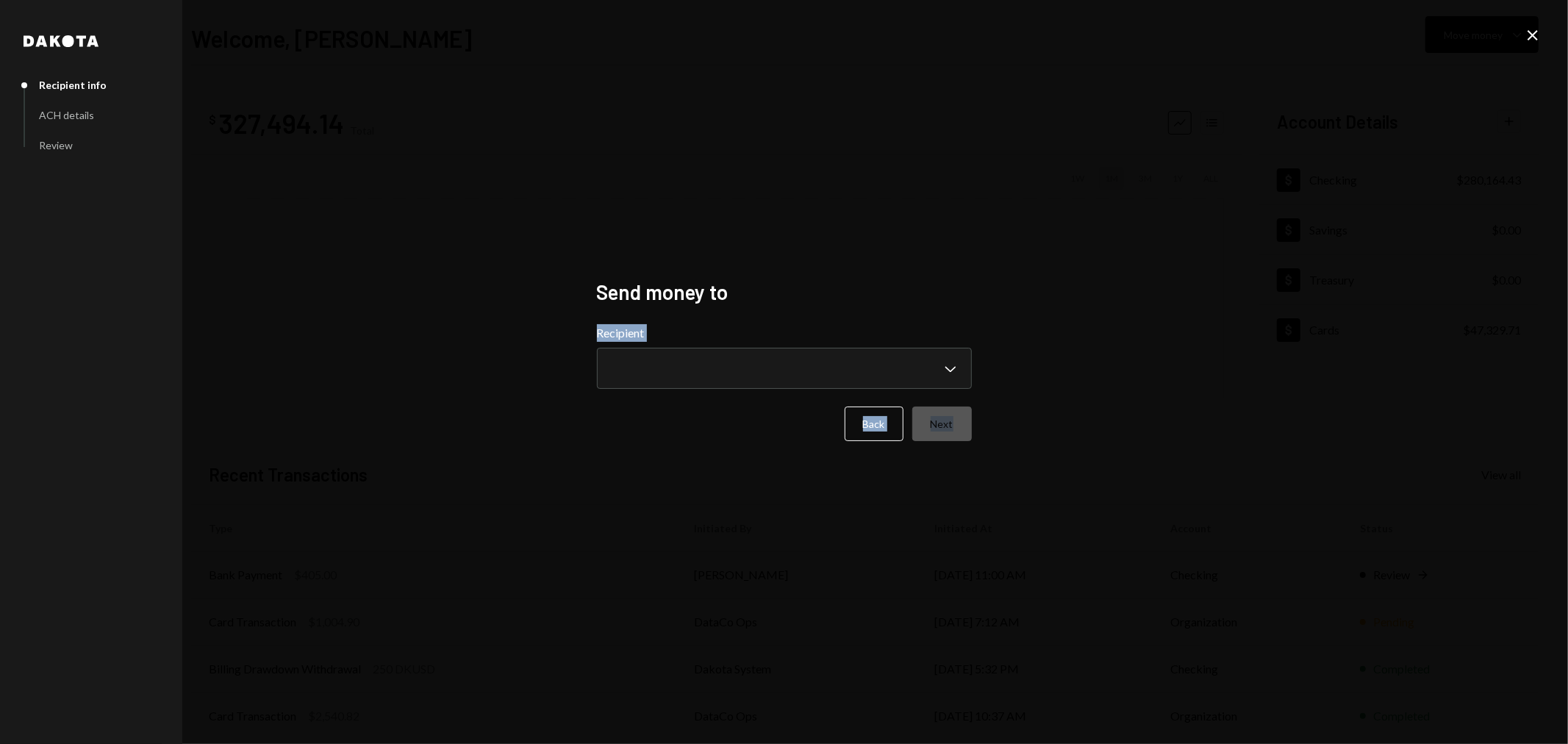
drag, startPoint x: 1521, startPoint y: 33, endPoint x: 1529, endPoint y: 38, distance: 9.4
click at [1526, 35] on div "**********" at bounding box center [784, 372] width 1568 height 744
click at [1530, 38] on icon at bounding box center [1532, 34] width 10 height 10
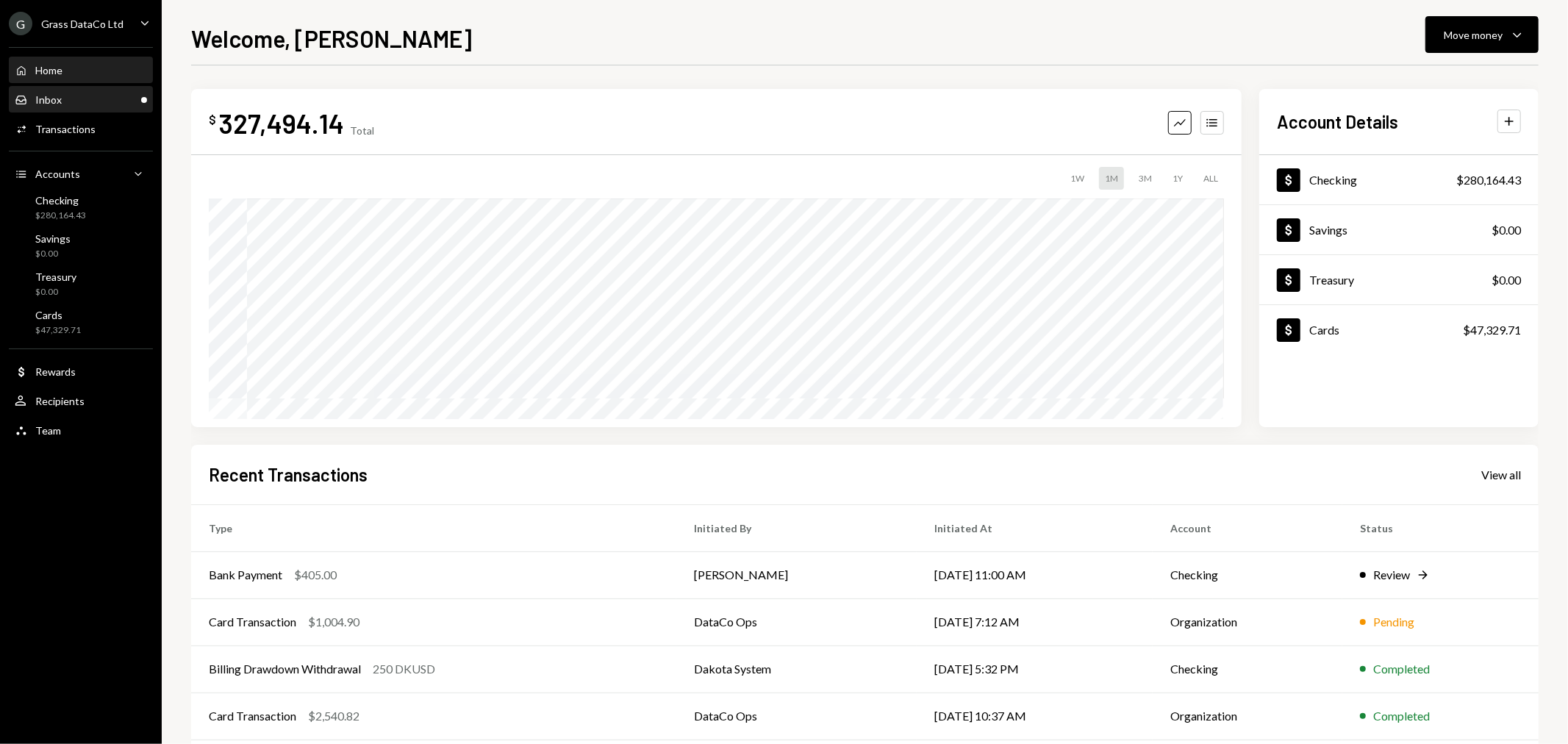
click at [69, 108] on div "Inbox Inbox" at bounding box center [80, 100] width 132 height 25
click at [97, 24] on div "Grass DataCo Ltd" at bounding box center [82, 24] width 82 height 13
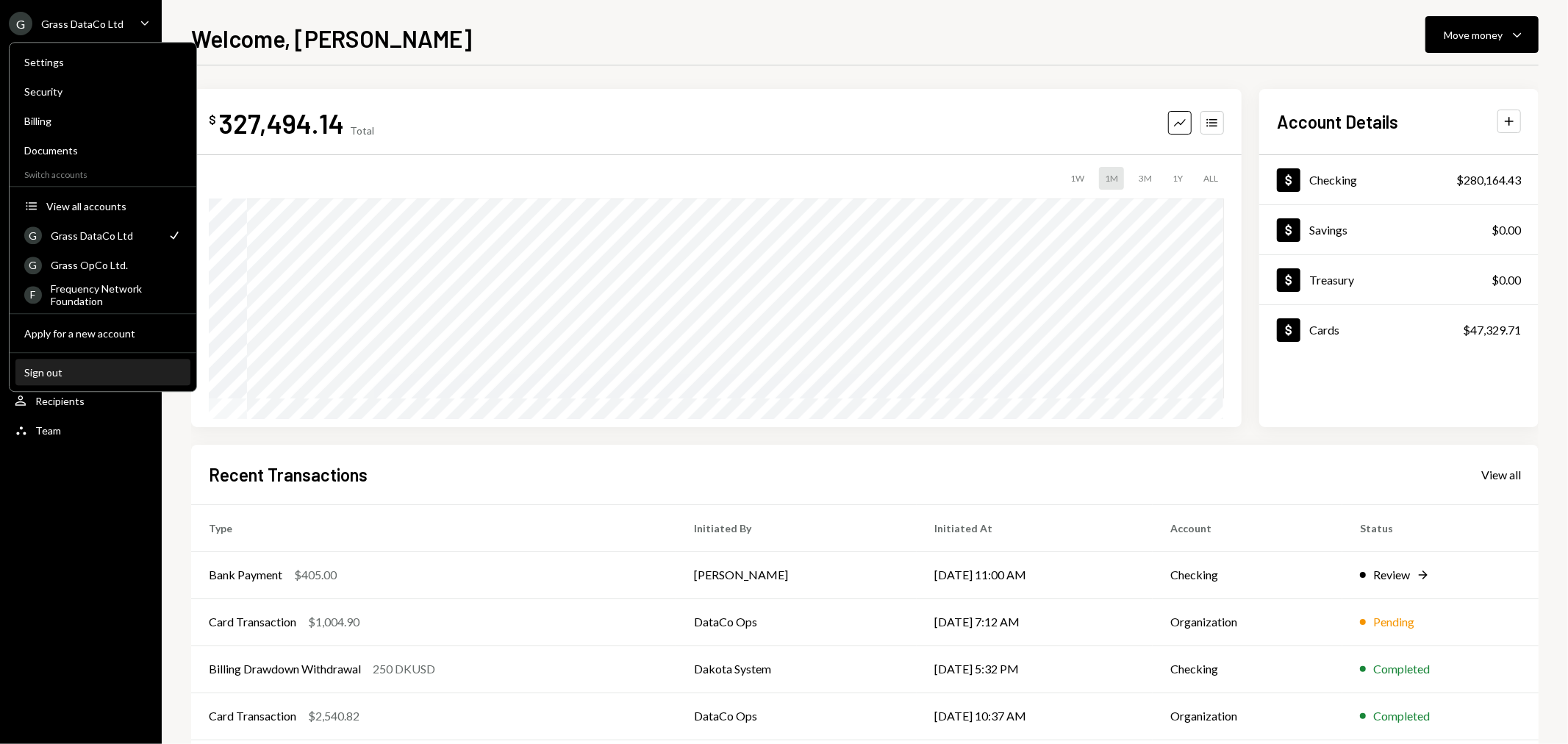
click at [46, 372] on div "Sign out" at bounding box center [103, 372] width 157 height 13
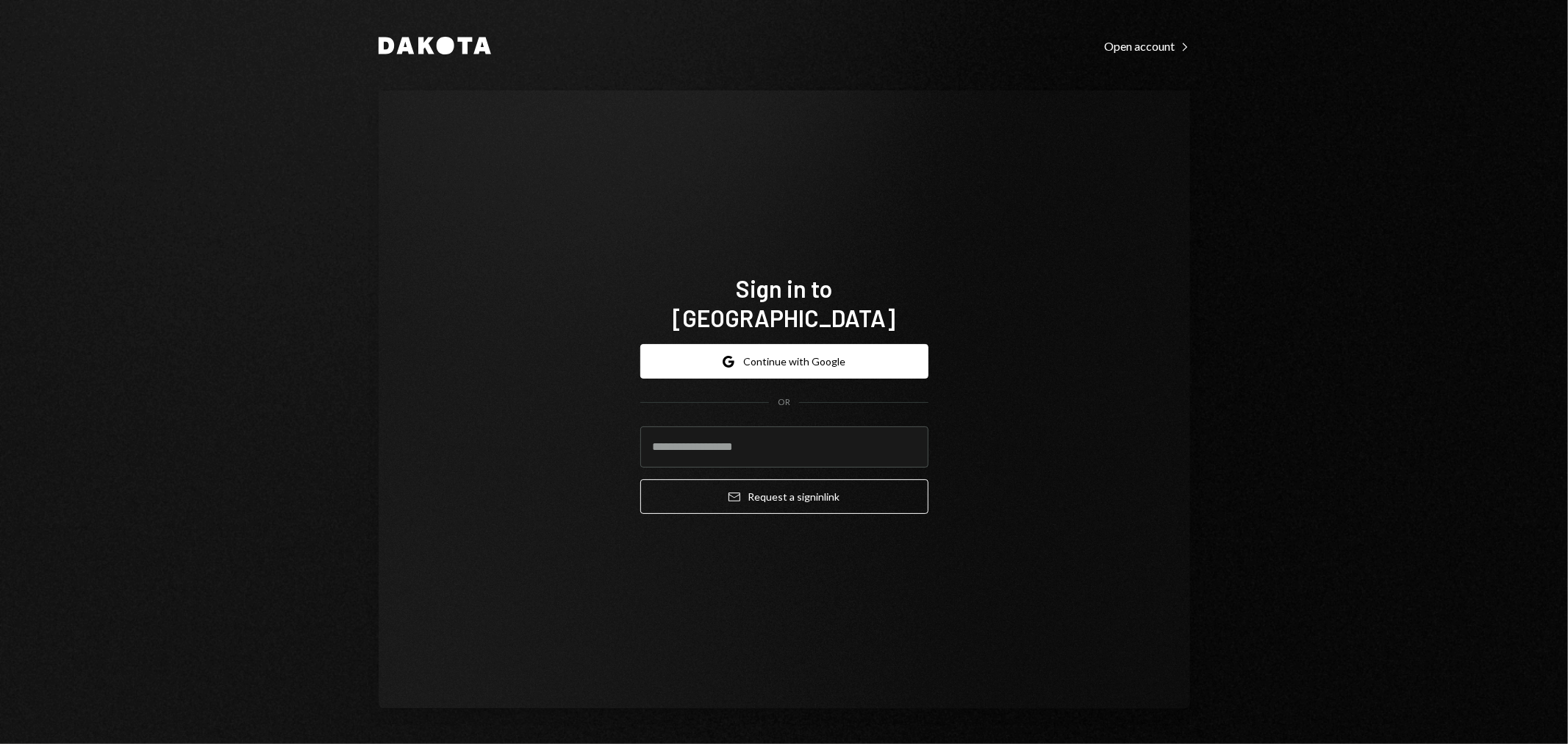
type input "**********"
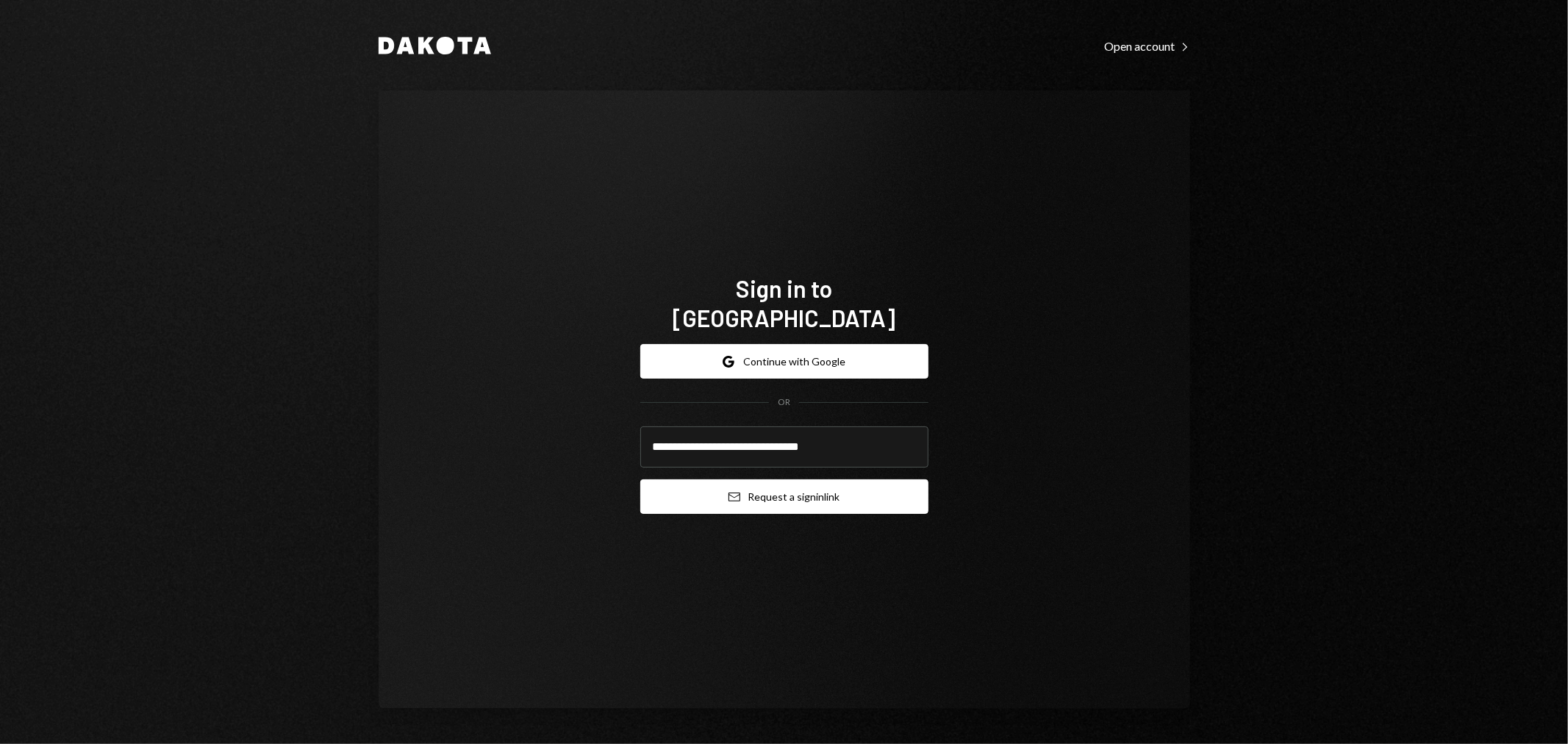
click at [769, 479] on button "Email Request a sign in link" at bounding box center [784, 496] width 288 height 34
